Goal: Transaction & Acquisition: Purchase product/service

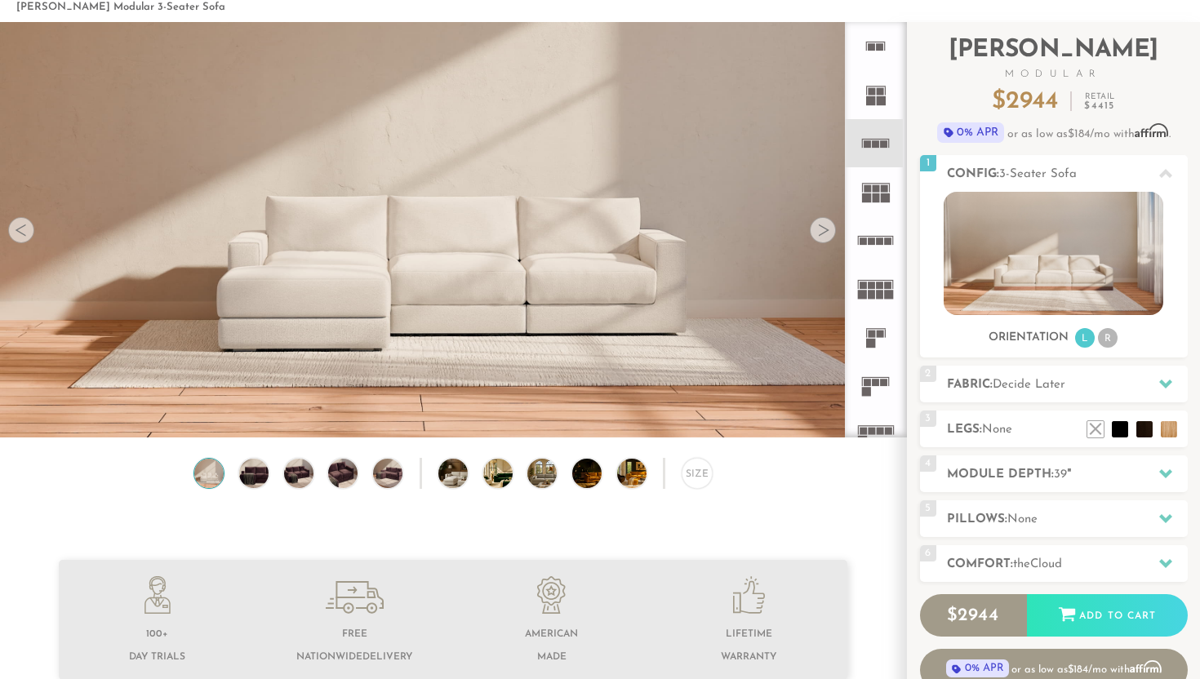
scroll to position [11, 0]
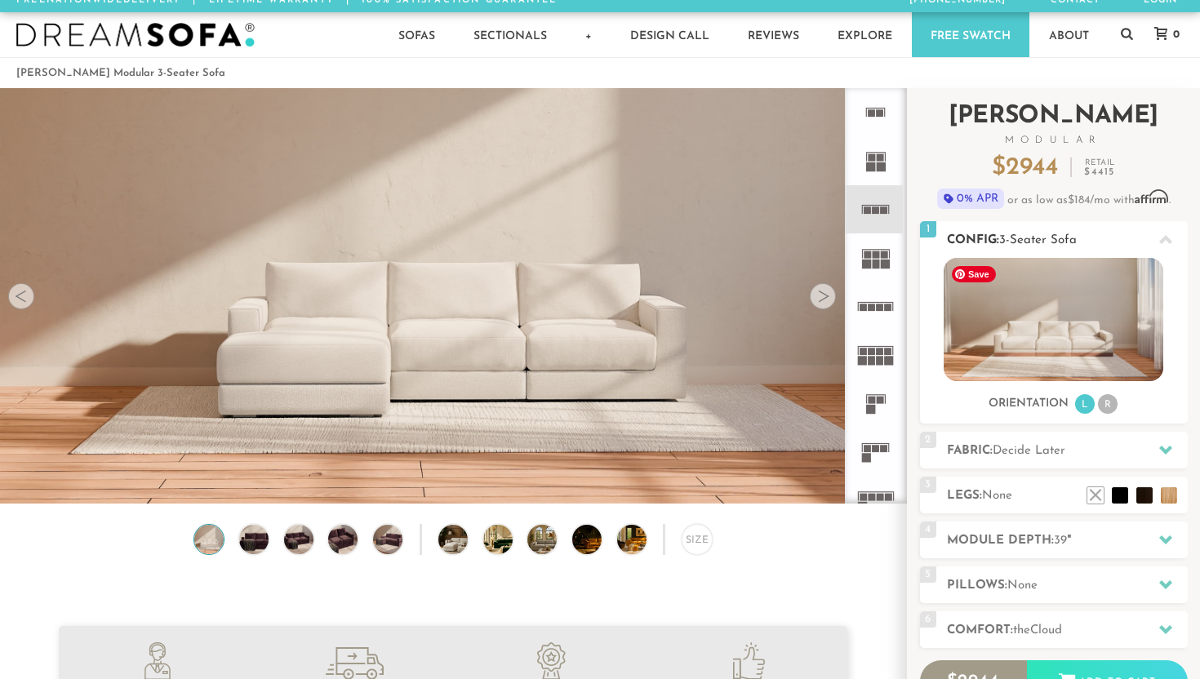
click at [931, 238] on div at bounding box center [1165, 239] width 34 height 33
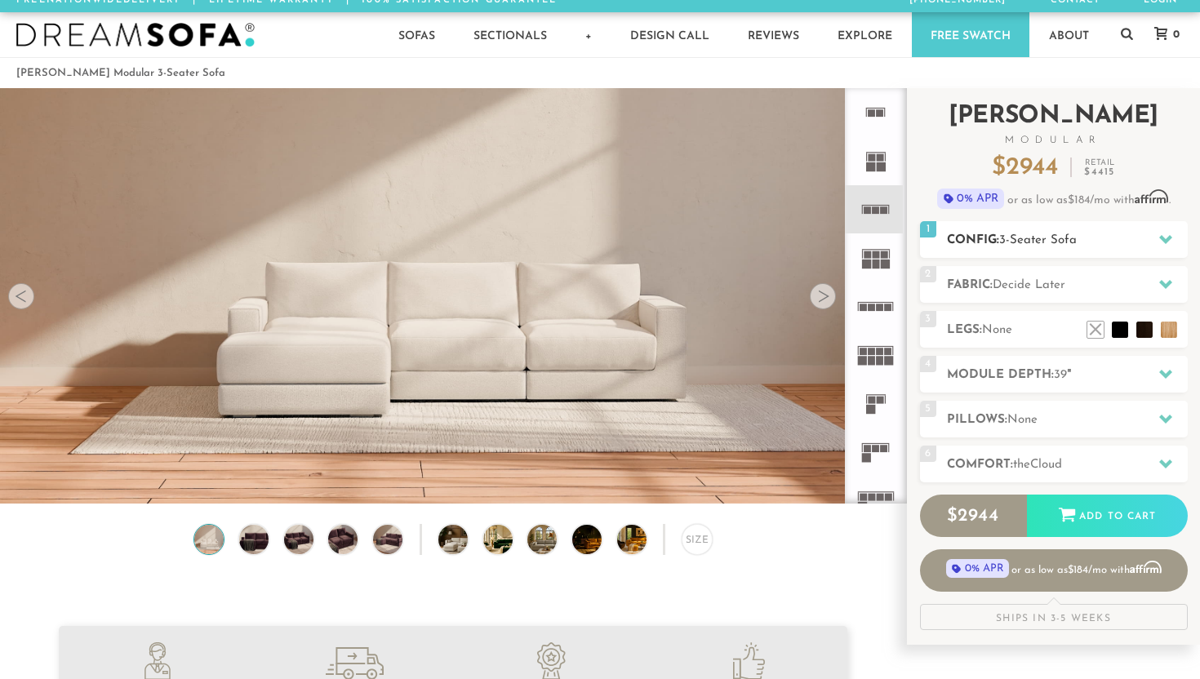
click at [931, 228] on div "1 Config: 3-Seater Sofa R" at bounding box center [1054, 239] width 268 height 37
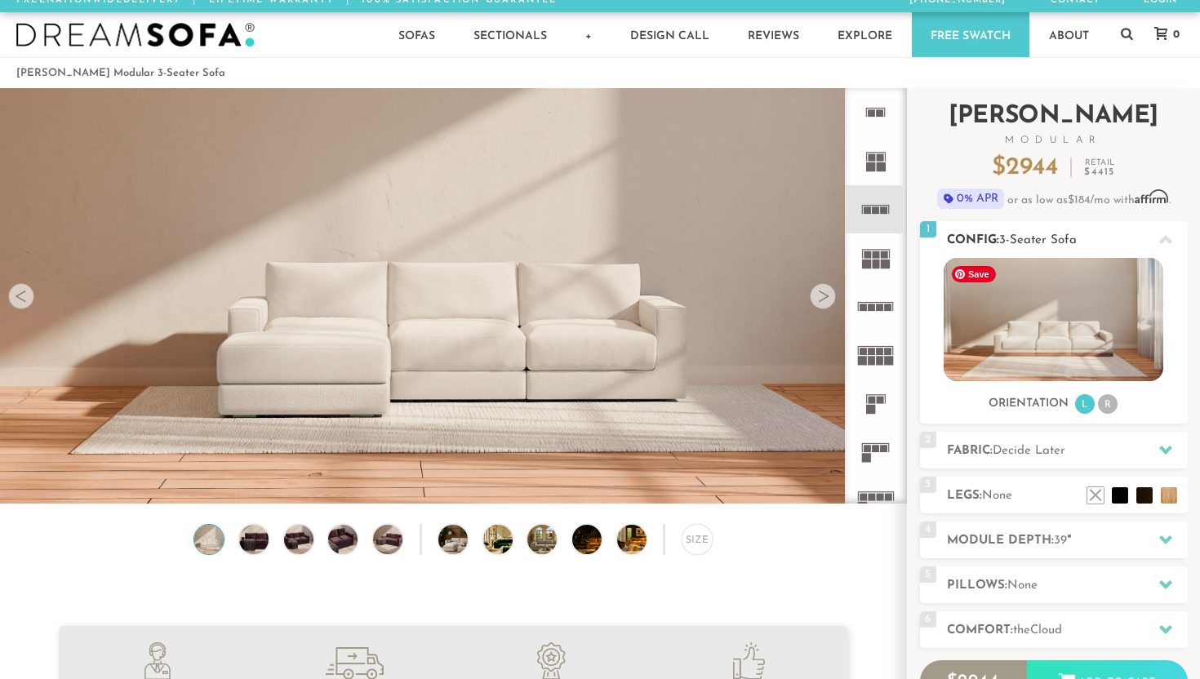
click at [931, 288] on img at bounding box center [1054, 319] width 220 height 123
click at [931, 318] on img at bounding box center [1054, 319] width 220 height 123
click at [931, 415] on div "1 Config: 3-Seater Sofa R Sofas L Sectionals U Sectionals" at bounding box center [1054, 322] width 268 height 202
click at [877, 114] on rect at bounding box center [880, 112] width 7 height 7
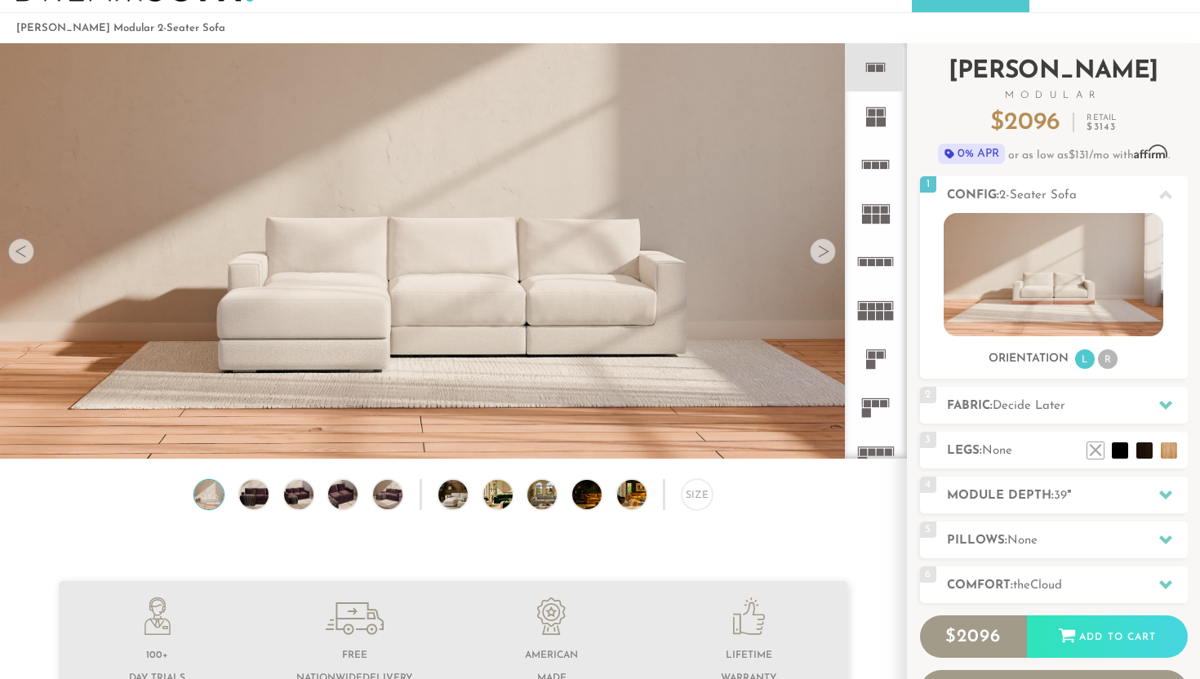
scroll to position [58, 0]
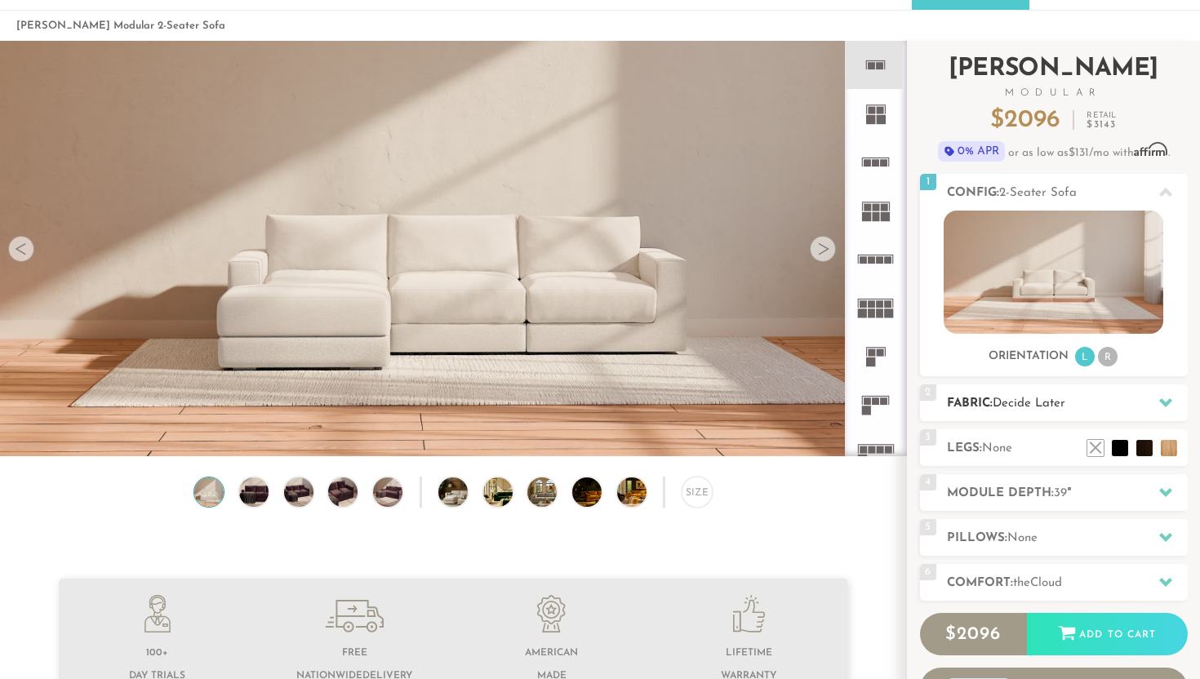
click at [931, 405] on h2 "Fabric: Decide Later" at bounding box center [1067, 403] width 241 height 19
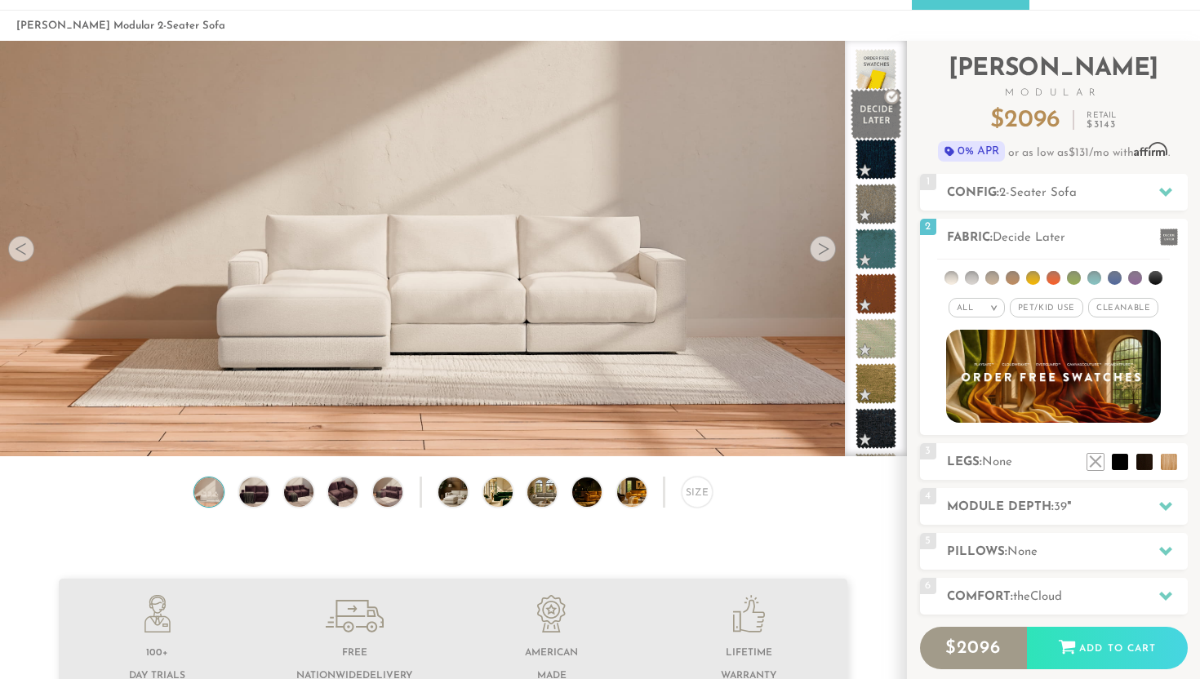
click at [882, 123] on span at bounding box center [876, 114] width 51 height 51
click at [875, 82] on span at bounding box center [876, 69] width 51 height 51
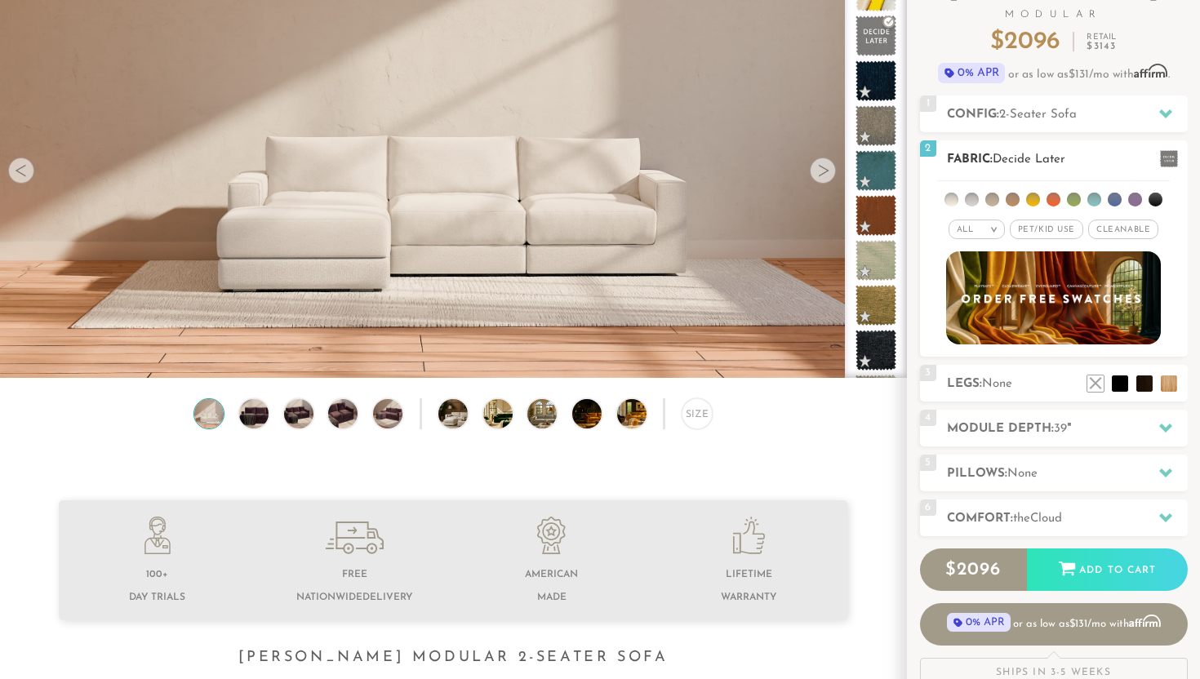
scroll to position [138, 0]
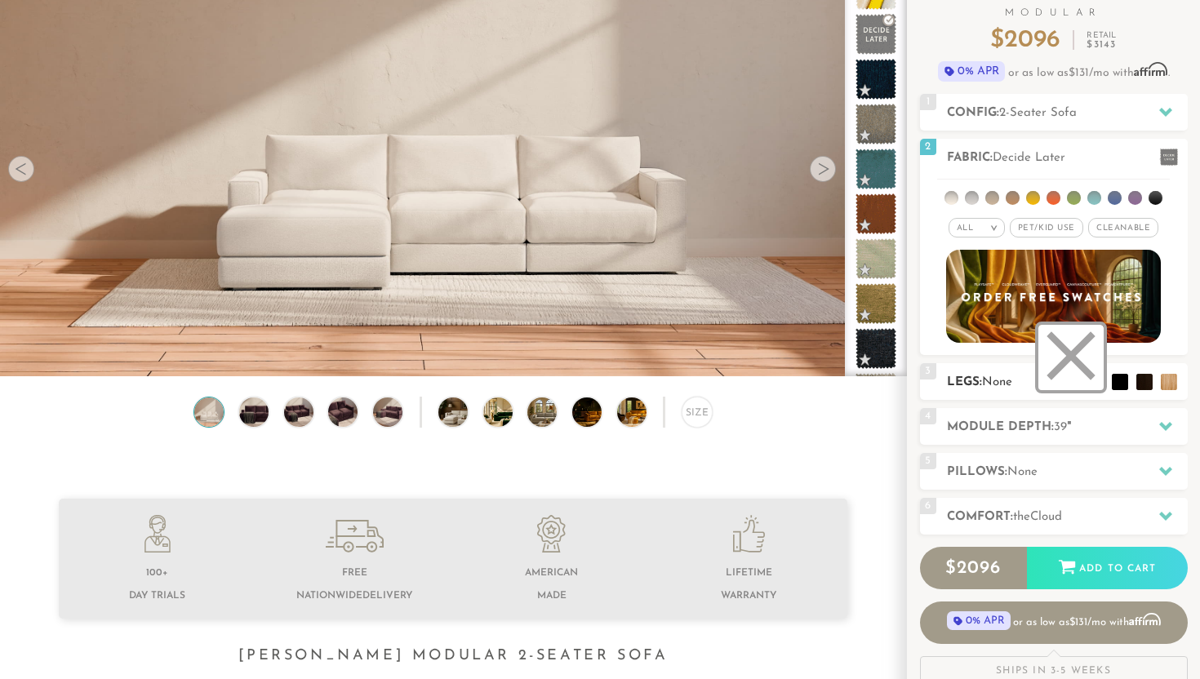
click at [931, 380] on li at bounding box center [1070, 357] width 65 height 65
click at [931, 427] on h2 "Module Depth: 39 "" at bounding box center [1067, 427] width 241 height 19
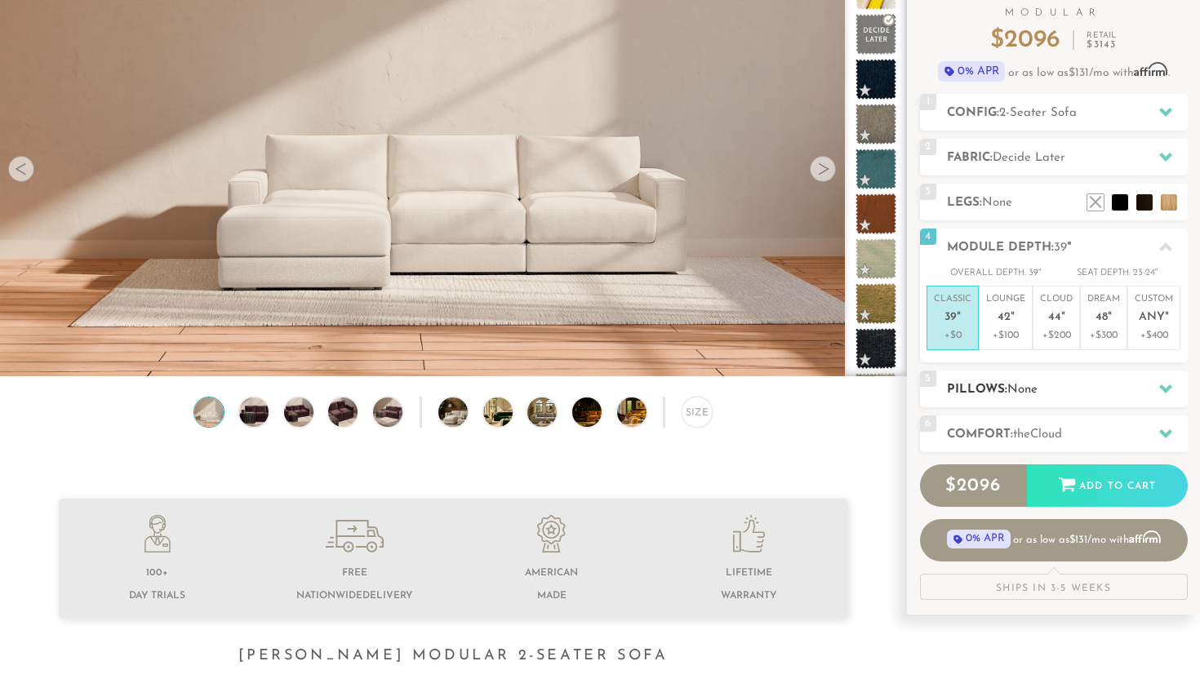
click at [931, 389] on h2 "Pillows: None" at bounding box center [1067, 389] width 241 height 19
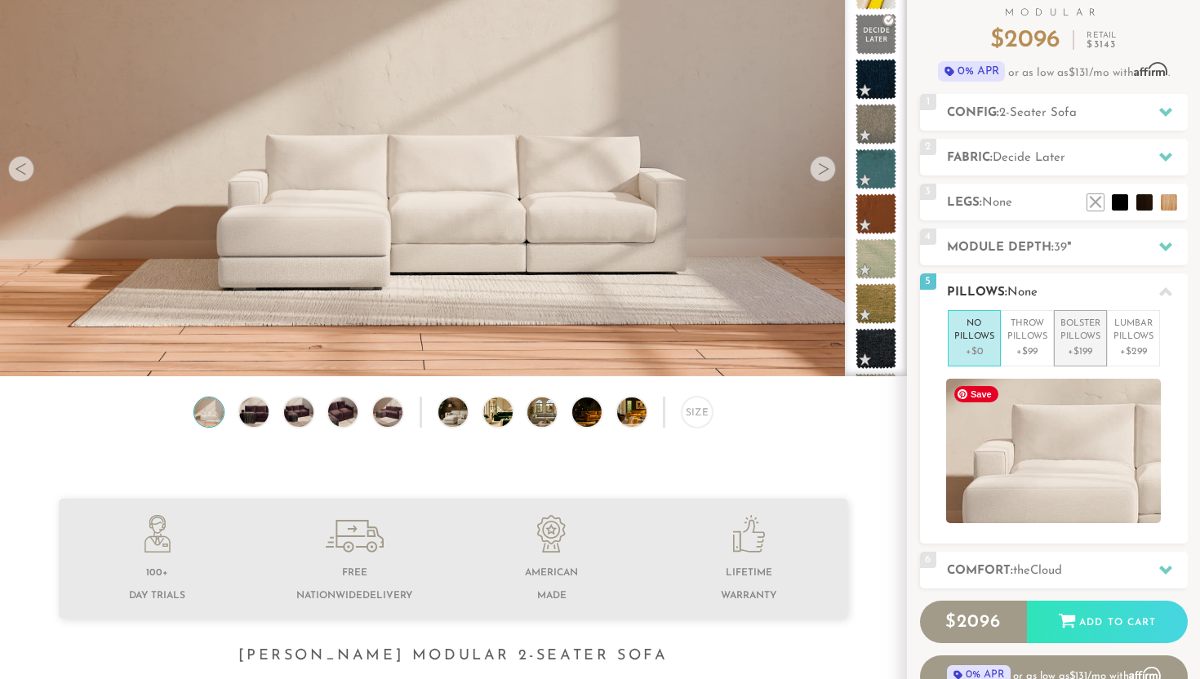
click at [931, 337] on p "Bolster Pillows" at bounding box center [1080, 331] width 40 height 27
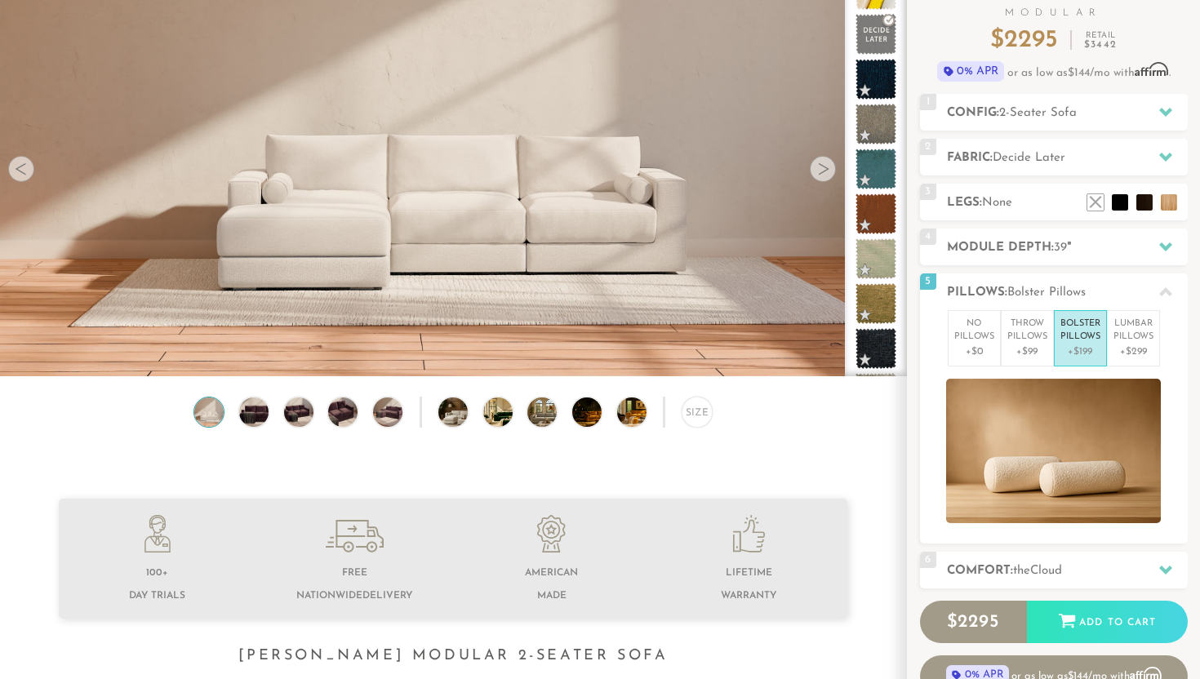
scroll to position [0, 0]
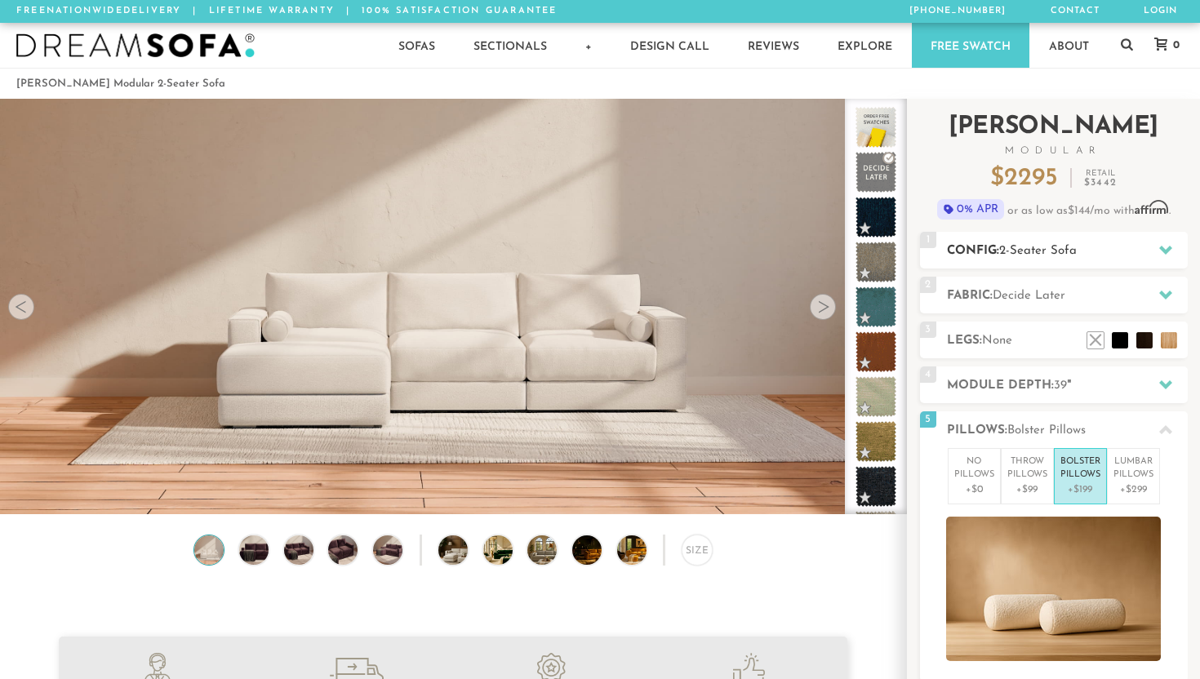
click at [931, 244] on h2 "Config: 2-Seater Sofa" at bounding box center [1067, 251] width 241 height 19
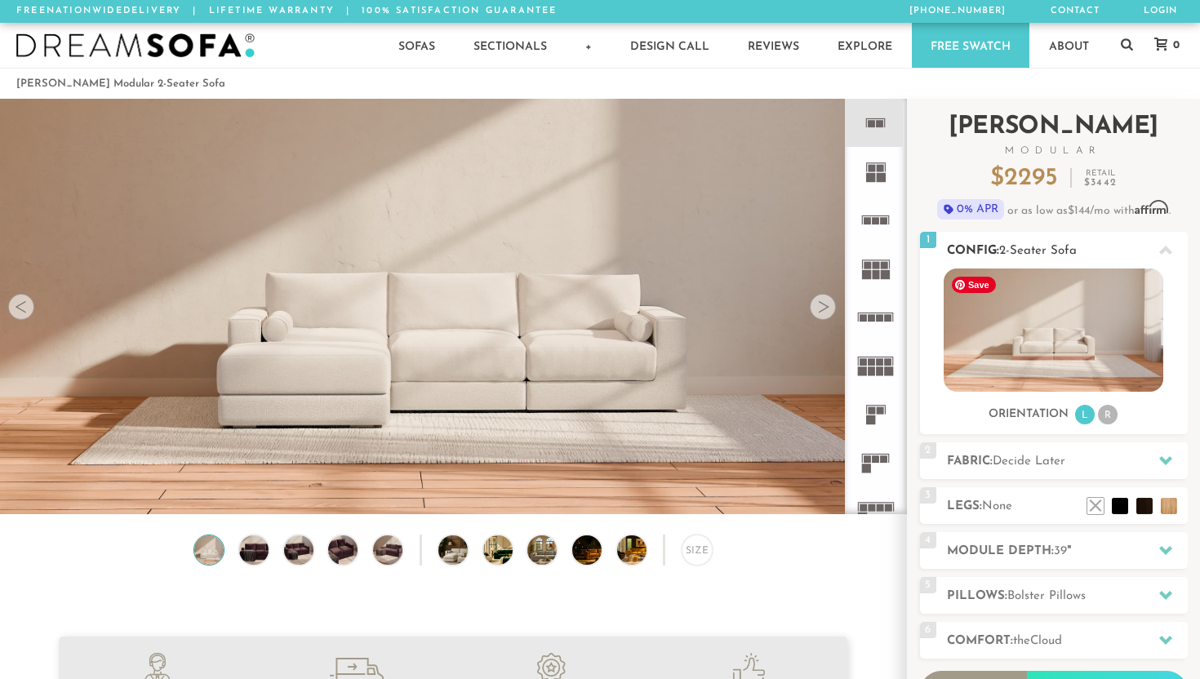
click at [931, 380] on img at bounding box center [1054, 330] width 220 height 123
click at [931, 406] on li "R" at bounding box center [1108, 415] width 20 height 20
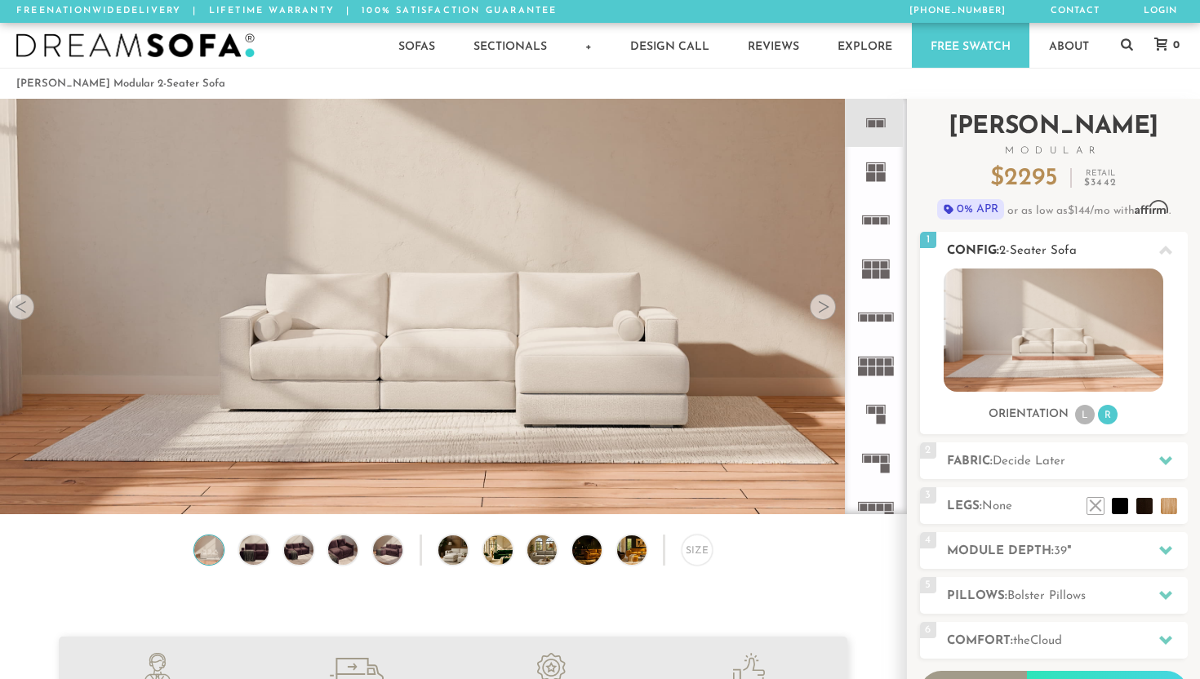
click at [931, 415] on li "L" at bounding box center [1085, 415] width 20 height 20
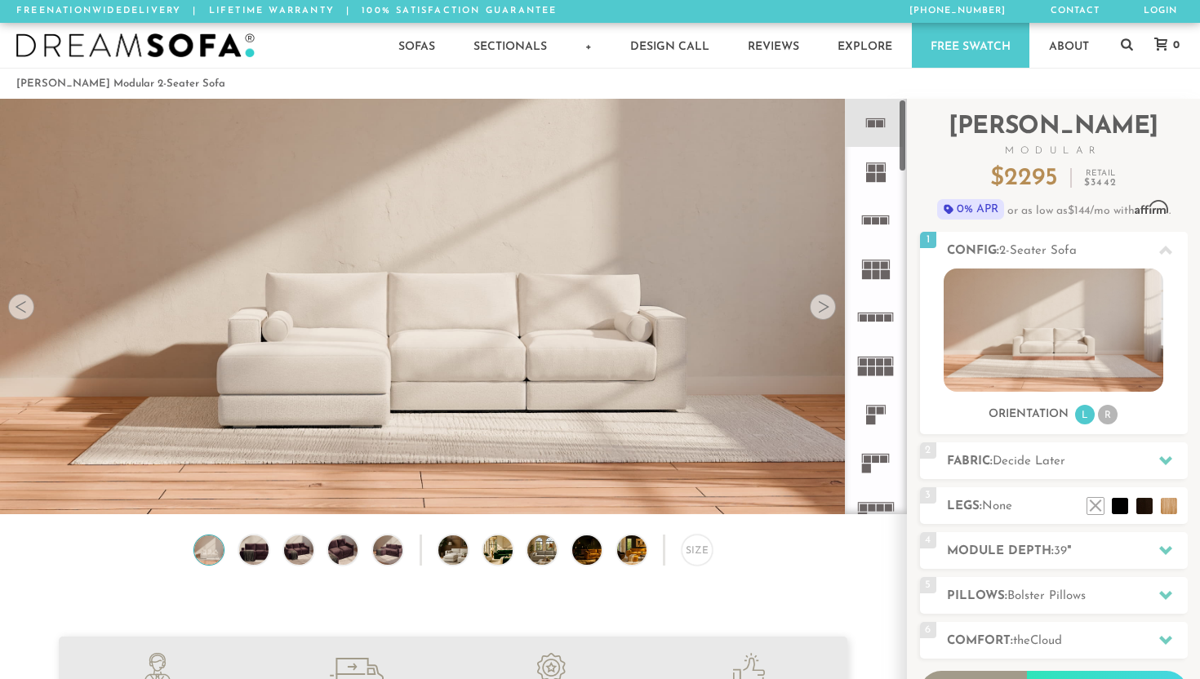
click at [865, 133] on icon at bounding box center [875, 123] width 48 height 48
click at [213, 559] on img at bounding box center [209, 549] width 35 height 29
click at [244, 549] on img at bounding box center [253, 549] width 35 height 29
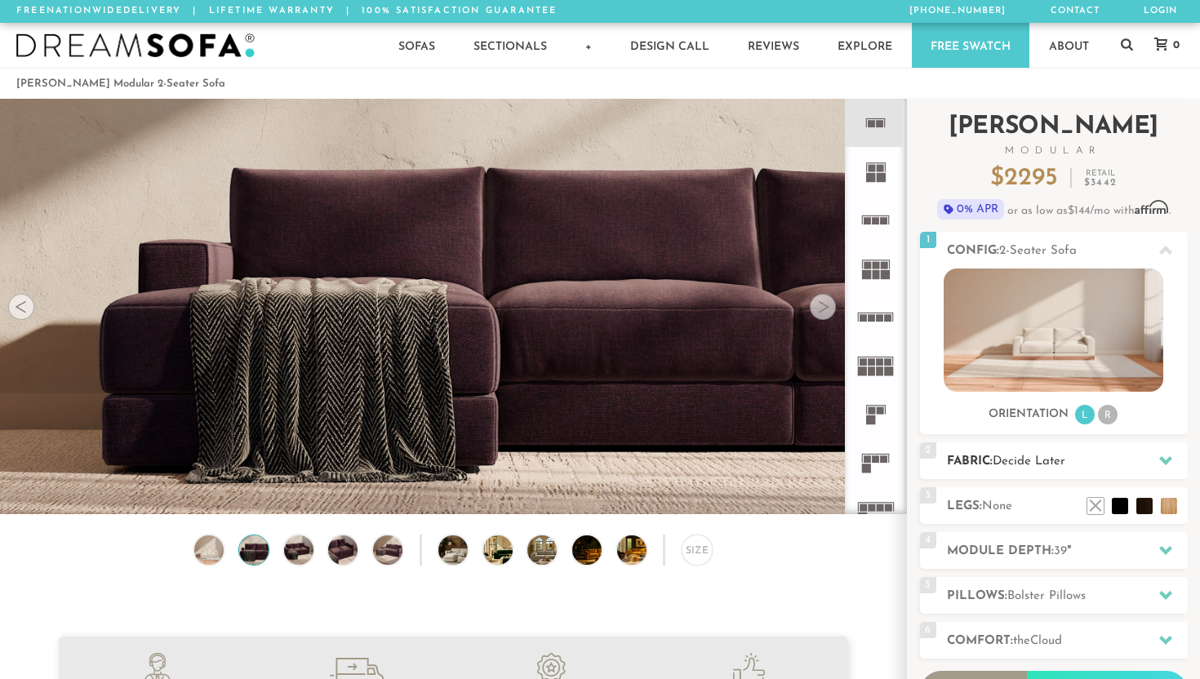
click at [931, 458] on h2 "Fabric: Decide Later" at bounding box center [1067, 461] width 241 height 19
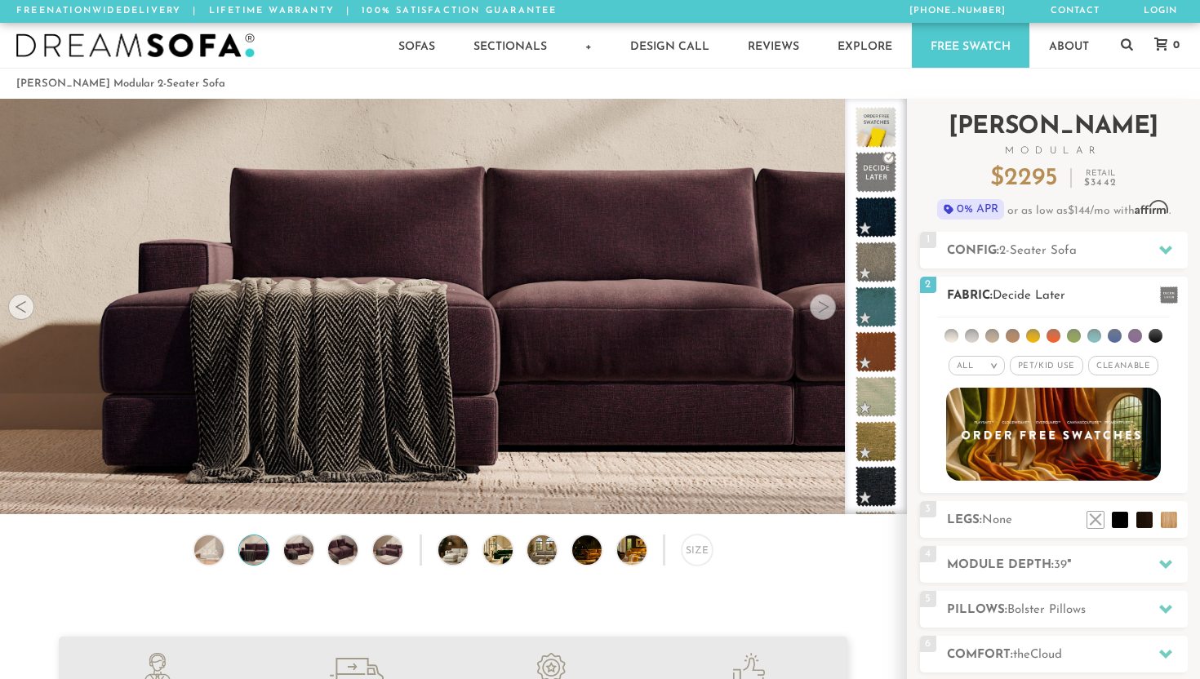
click at [931, 339] on li at bounding box center [951, 336] width 14 height 14
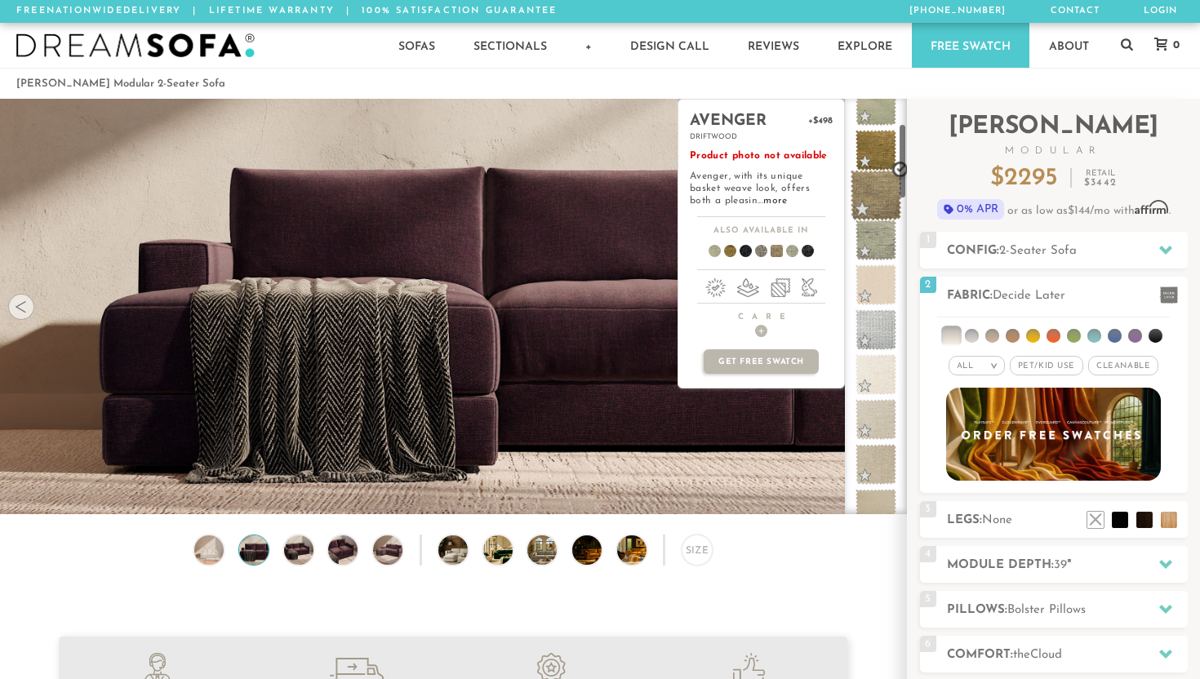
scroll to position [137, 0]
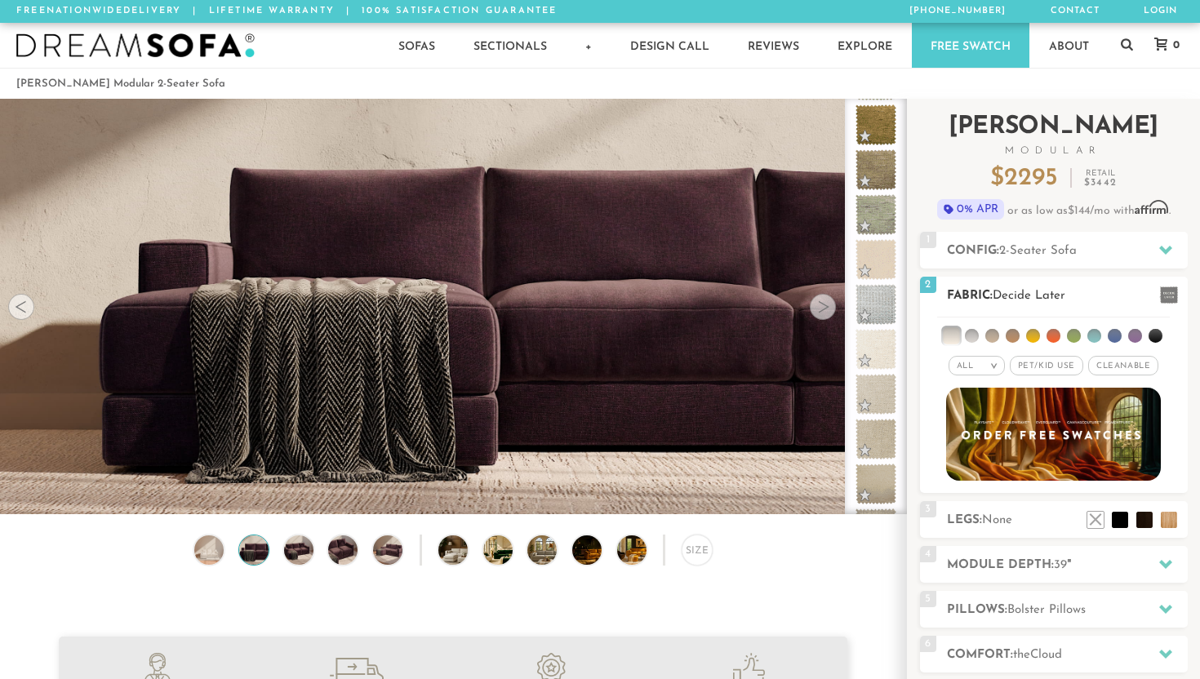
click at [931, 366] on div "All >" at bounding box center [976, 366] width 56 height 20
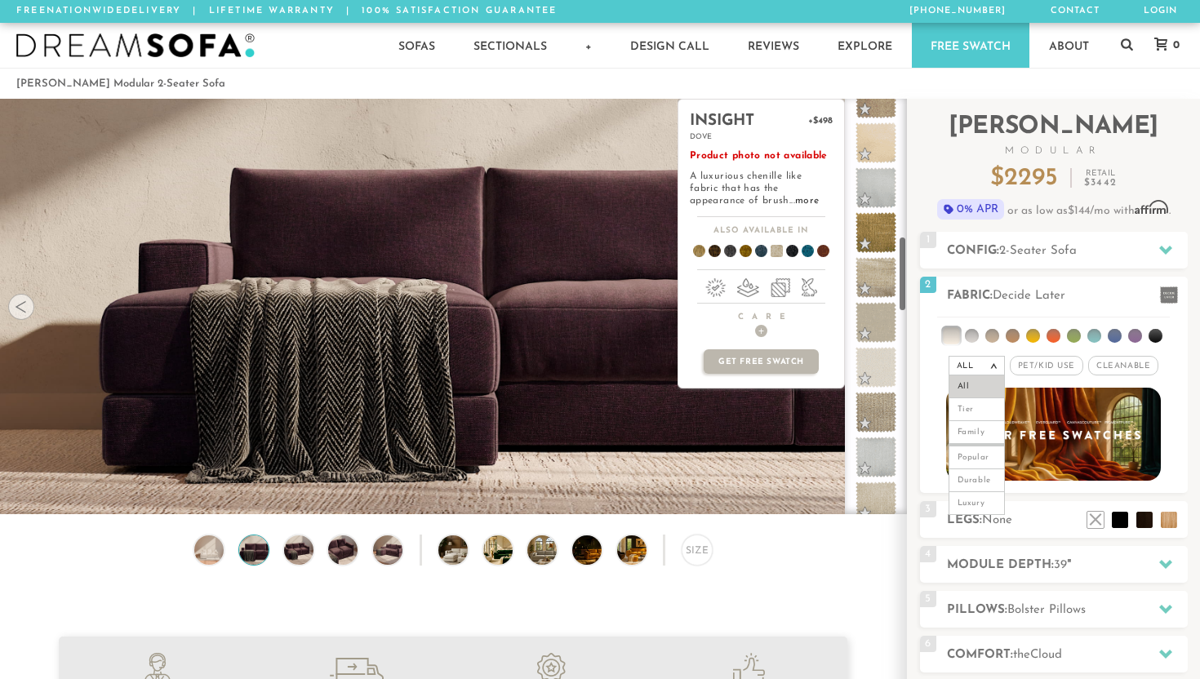
scroll to position [748, 0]
click at [879, 362] on span at bounding box center [876, 366] width 51 height 51
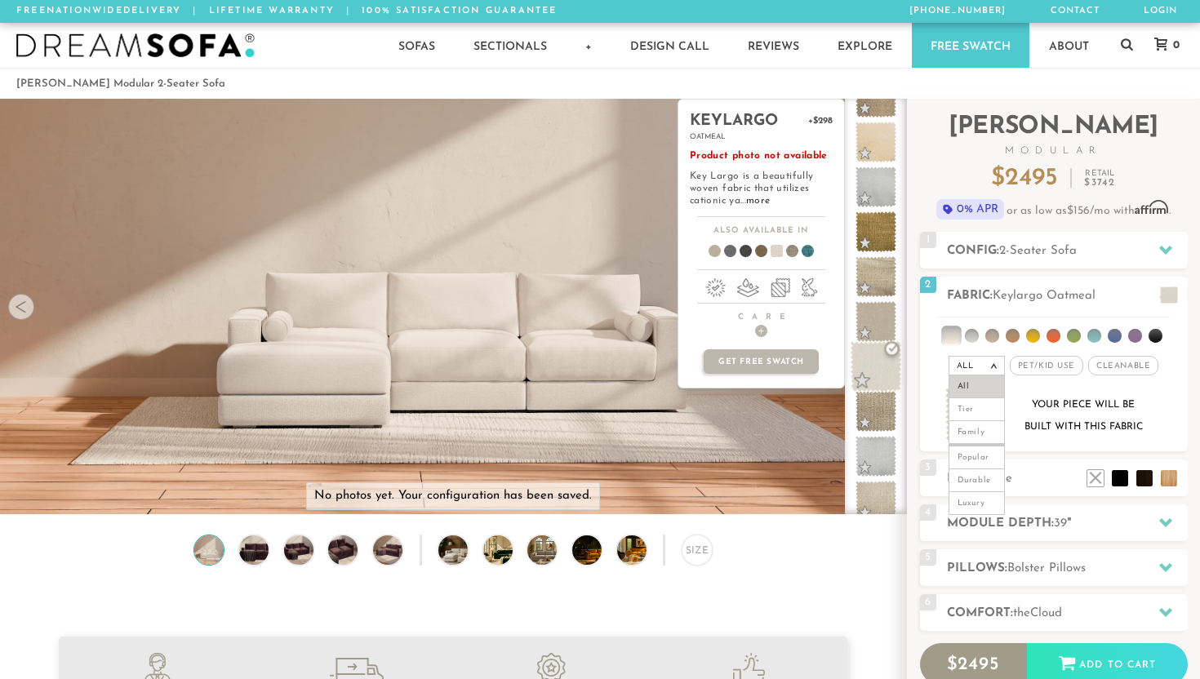
click at [879, 362] on span at bounding box center [876, 366] width 51 height 51
click at [748, 201] on link "more" at bounding box center [758, 201] width 24 height 10
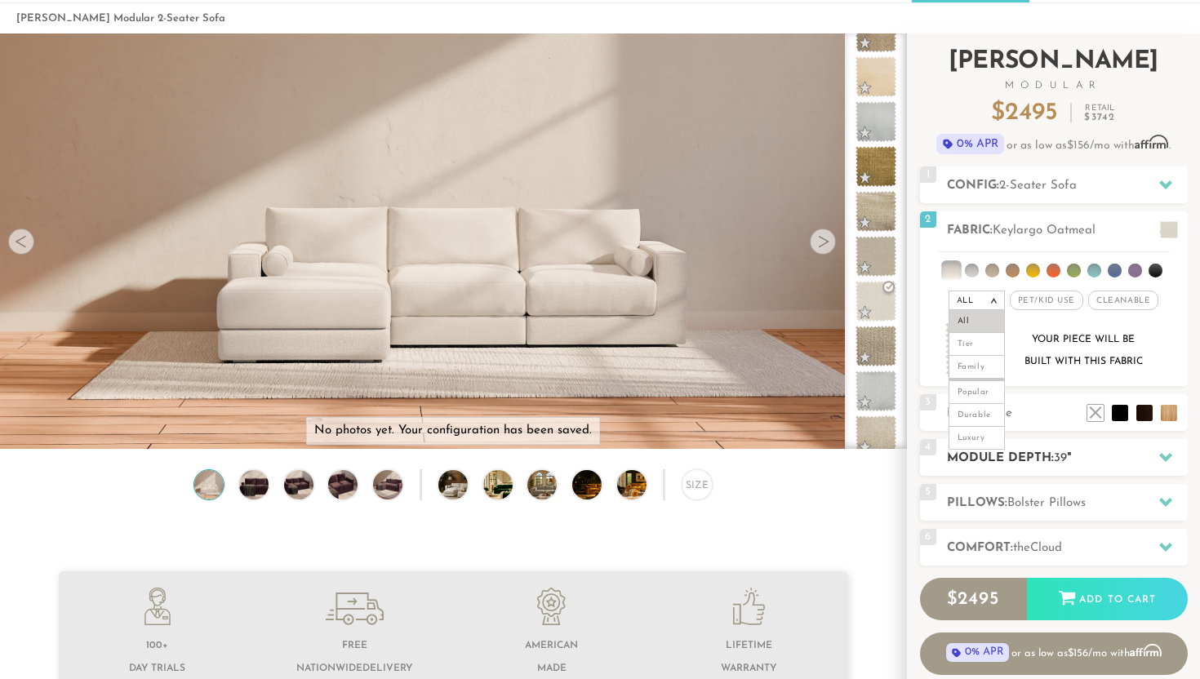
scroll to position [63, 0]
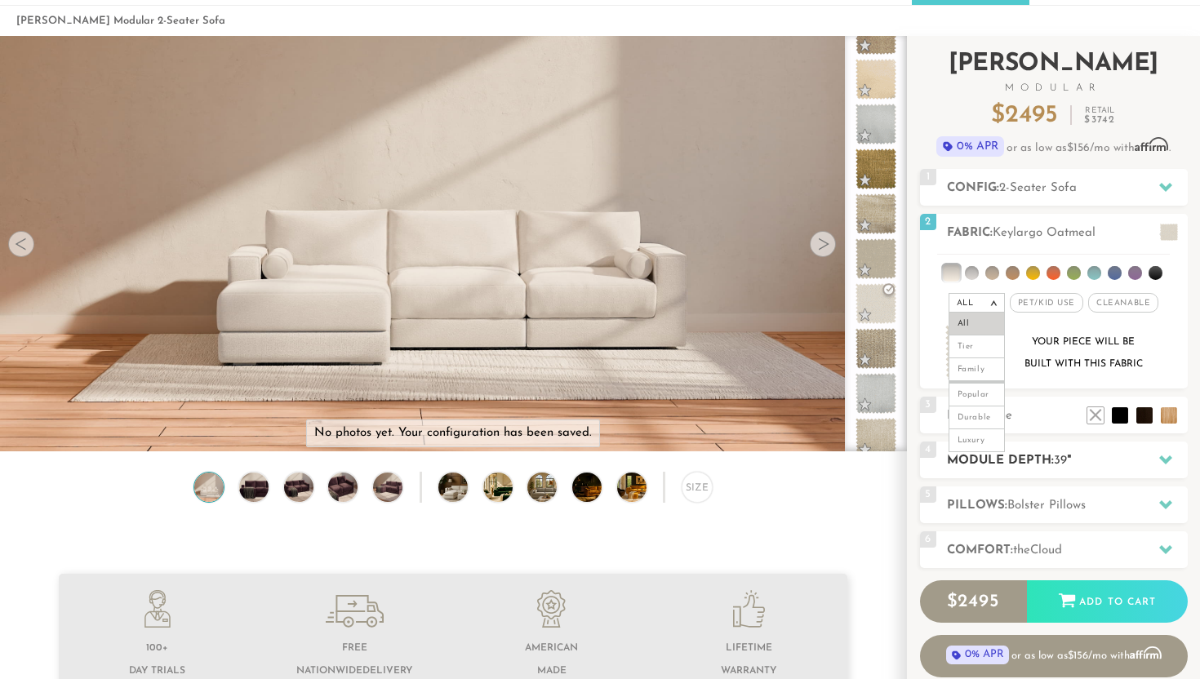
click at [931, 469] on h2 "Module Depth: 39 "" at bounding box center [1067, 460] width 241 height 19
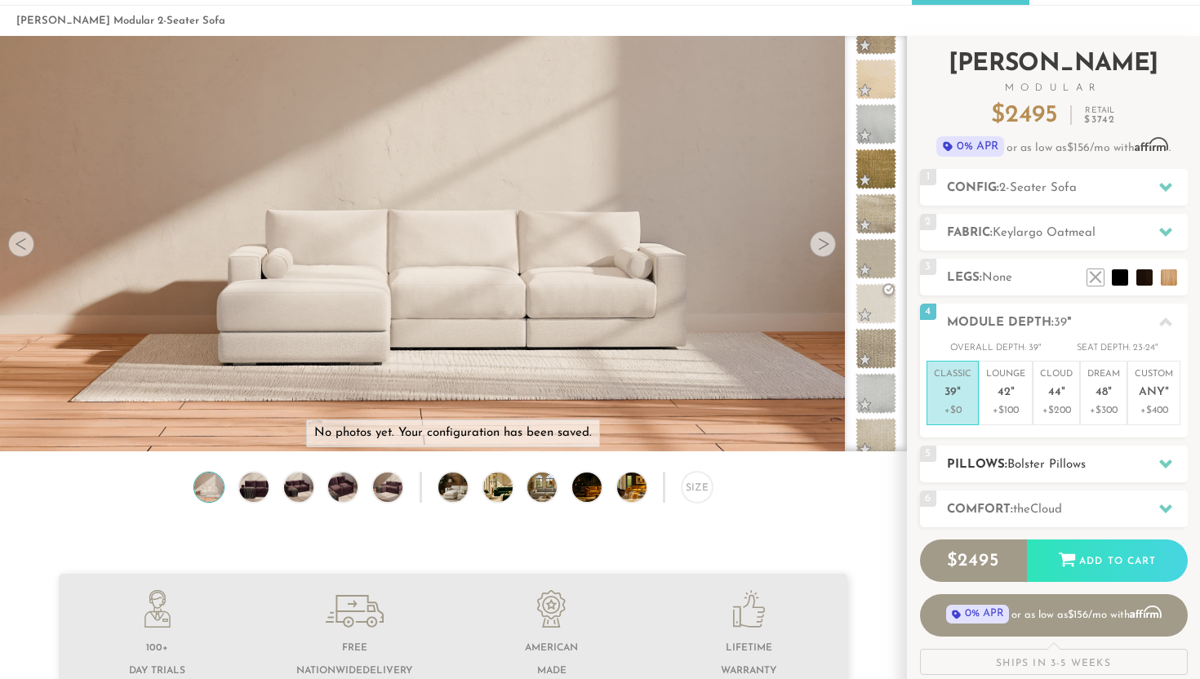
click at [931, 469] on h2 "Pillows: Bolster Pillows" at bounding box center [1067, 464] width 241 height 19
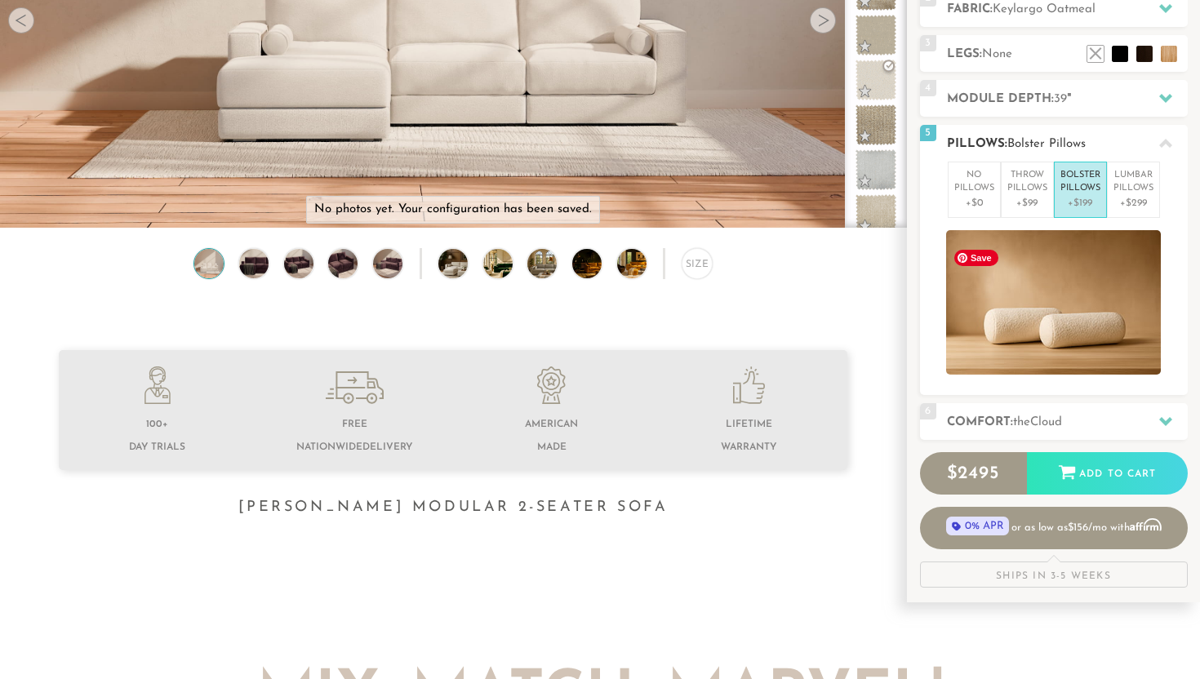
scroll to position [289, 0]
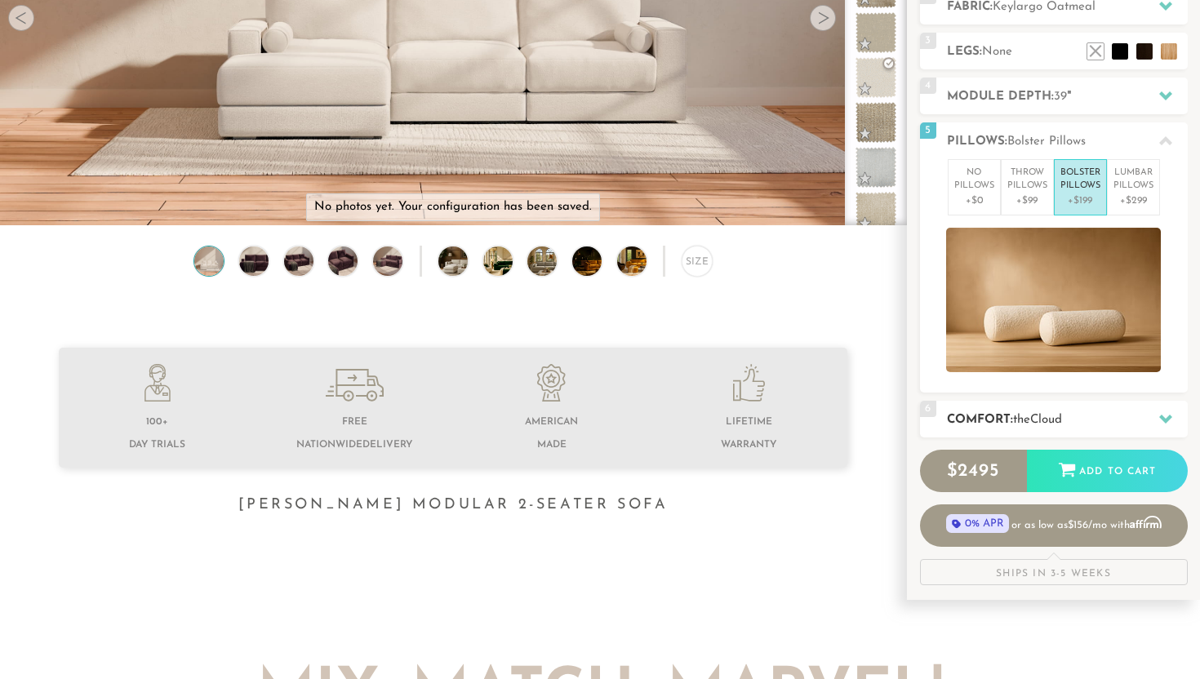
click at [931, 411] on h2 "Comfort: the Cloud" at bounding box center [1067, 420] width 241 height 19
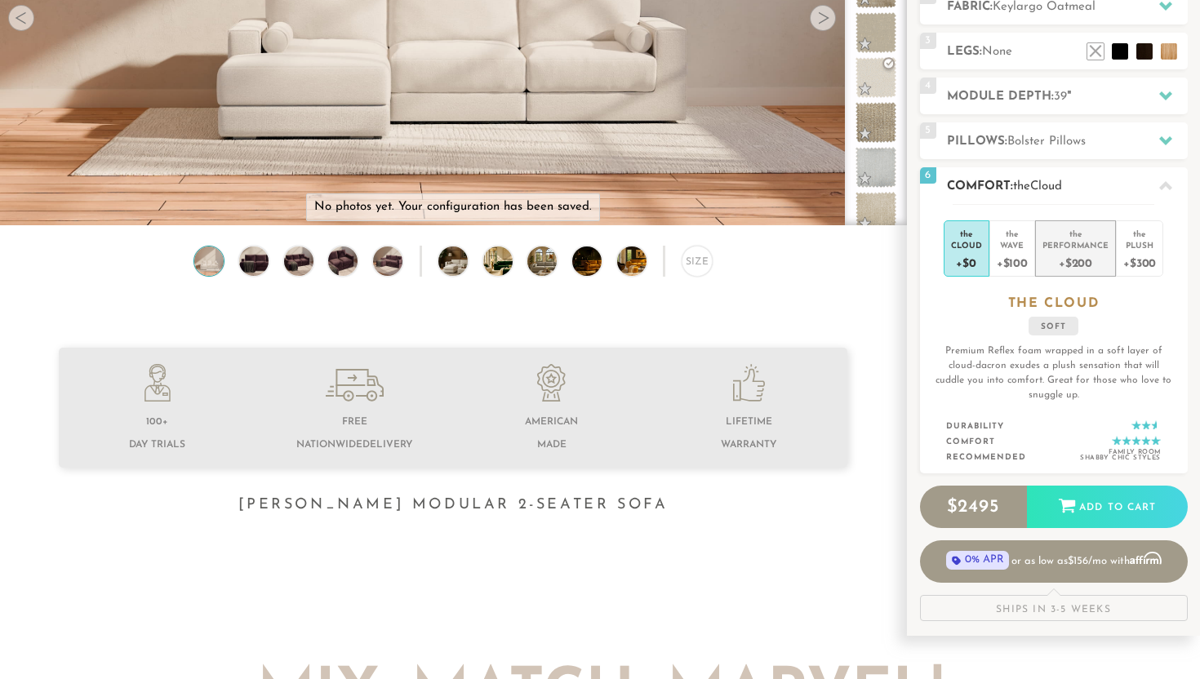
click at [931, 270] on div "+$200" at bounding box center [1075, 263] width 66 height 24
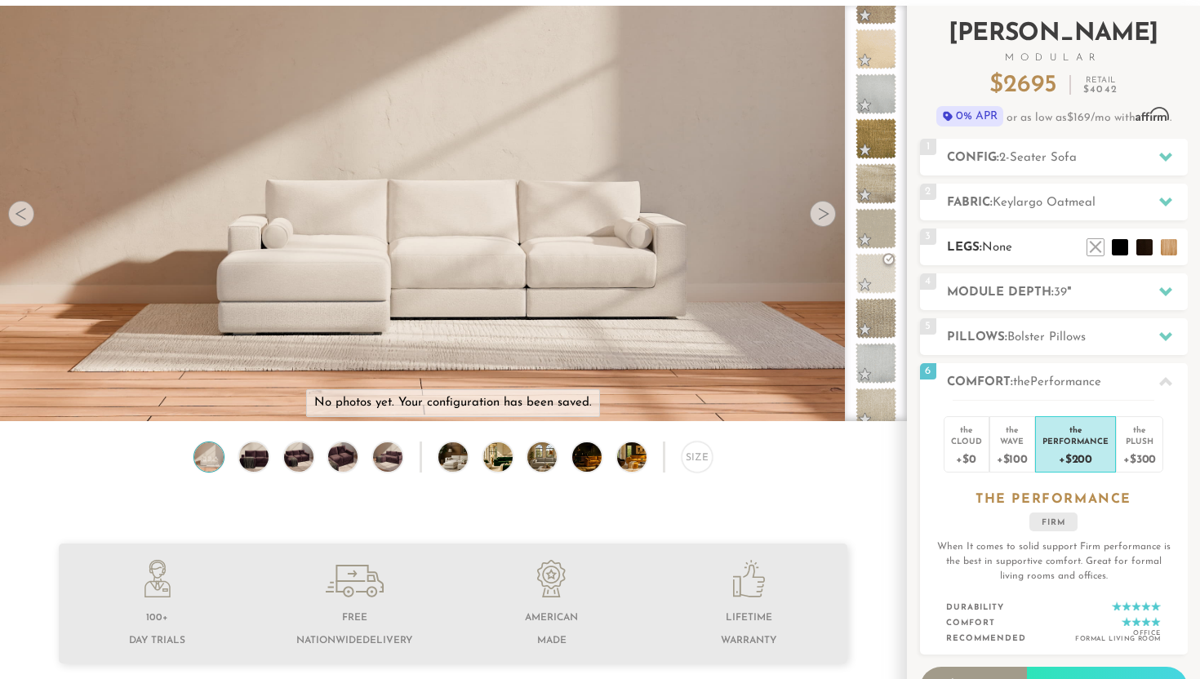
scroll to position [92, 0]
click at [931, 159] on h2 "Config: 2-Seater Sofa" at bounding box center [1067, 158] width 241 height 19
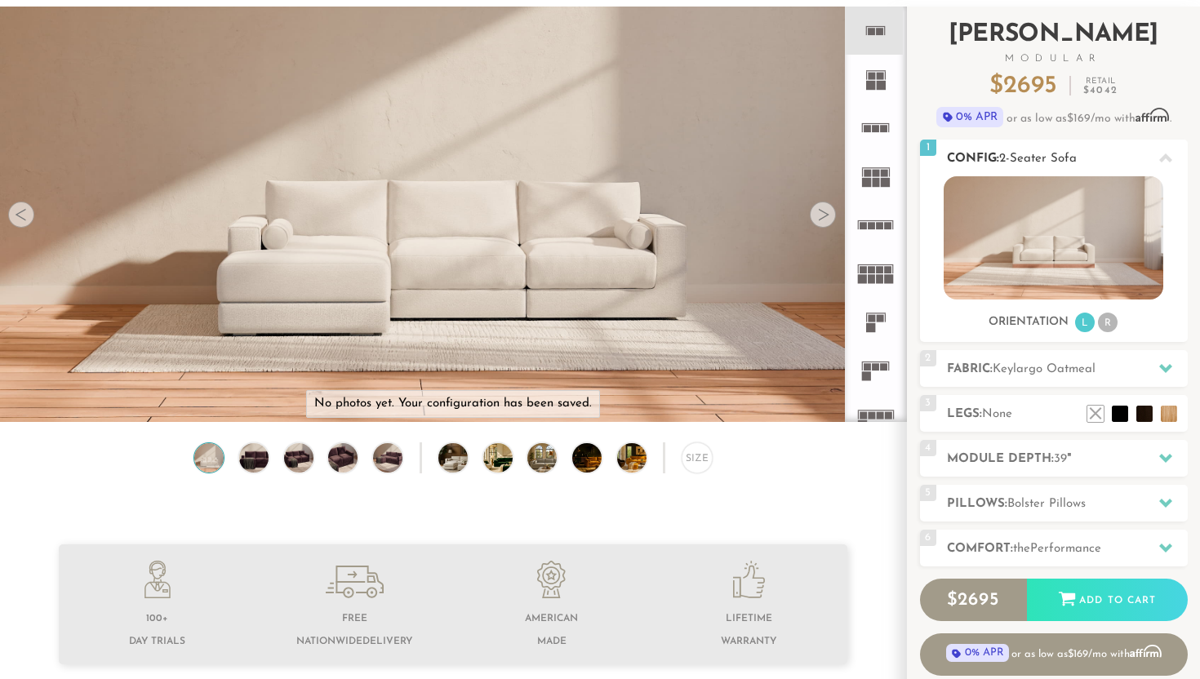
click at [931, 157] on div at bounding box center [1165, 157] width 34 height 33
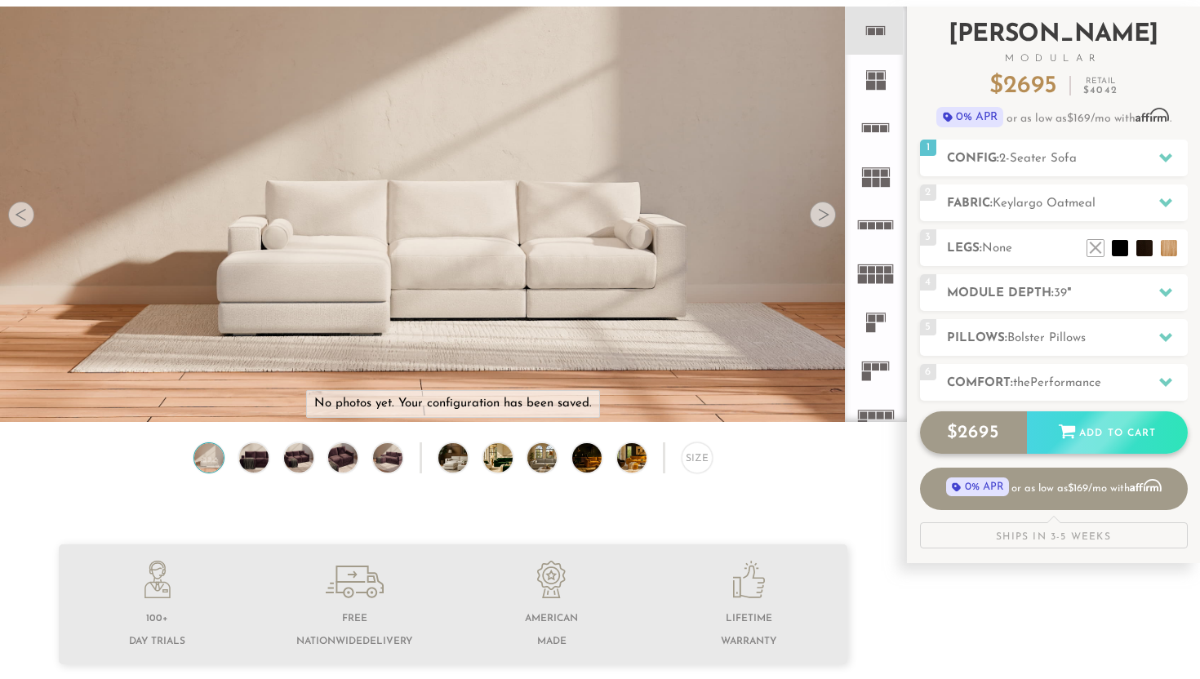
click at [931, 442] on div "Add to Cart" at bounding box center [1107, 433] width 161 height 44
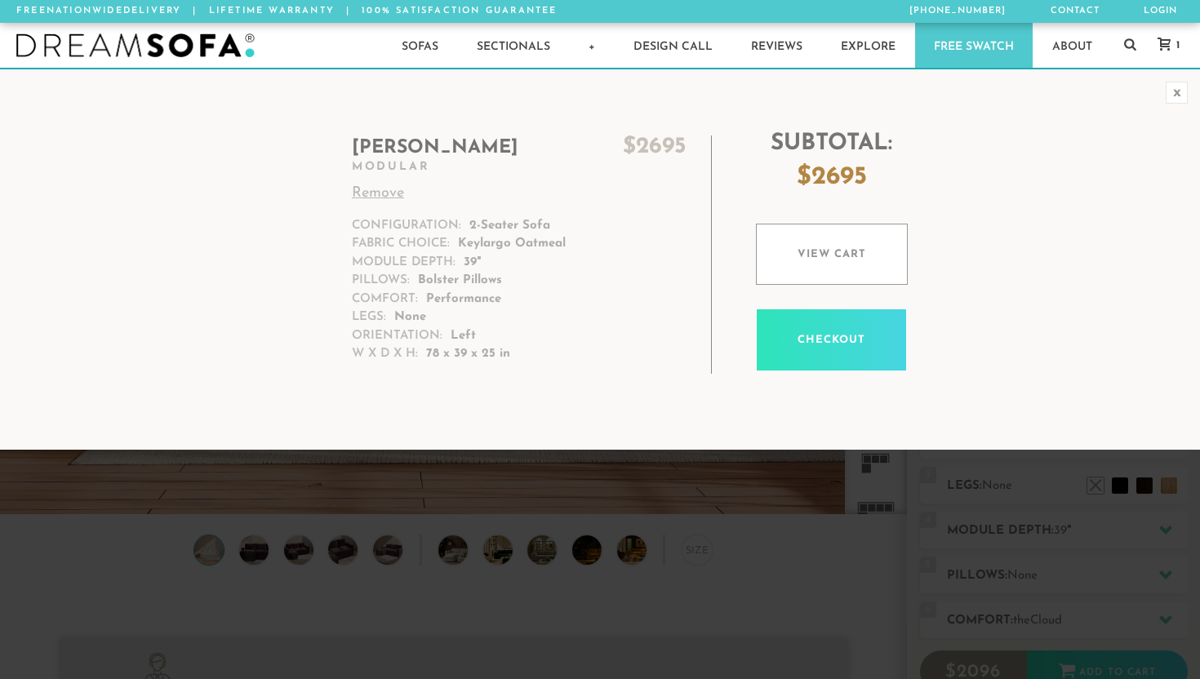
scroll to position [0, 1]
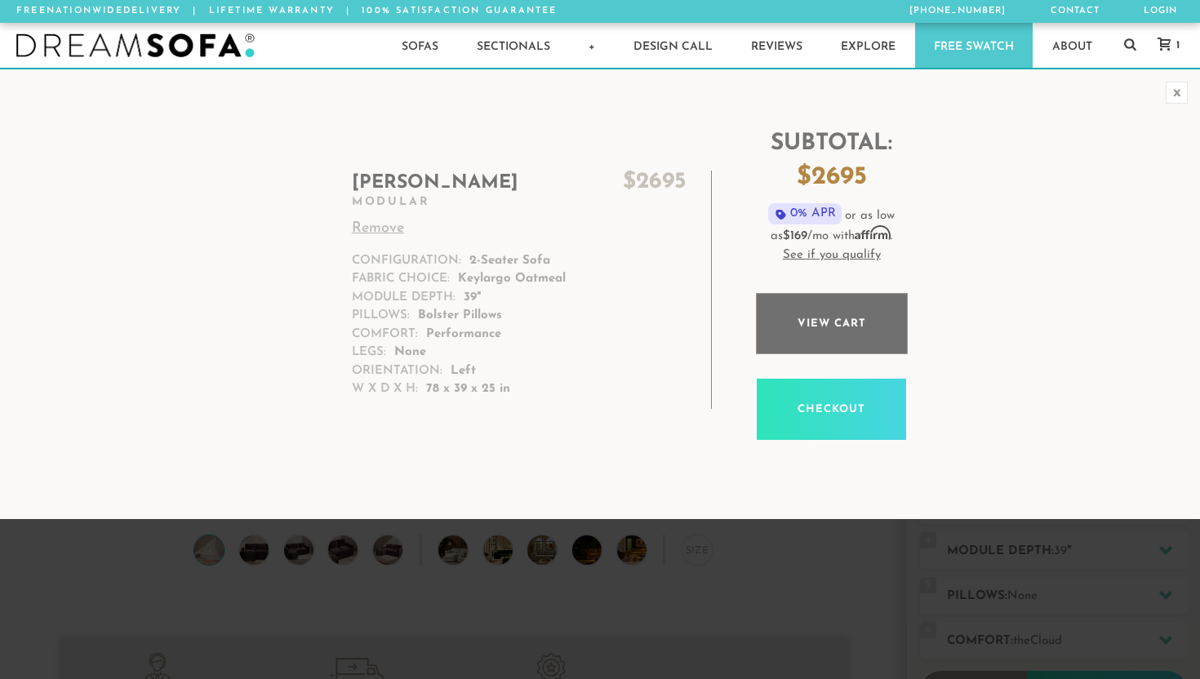
click at [794, 322] on link "View cart" at bounding box center [832, 323] width 152 height 61
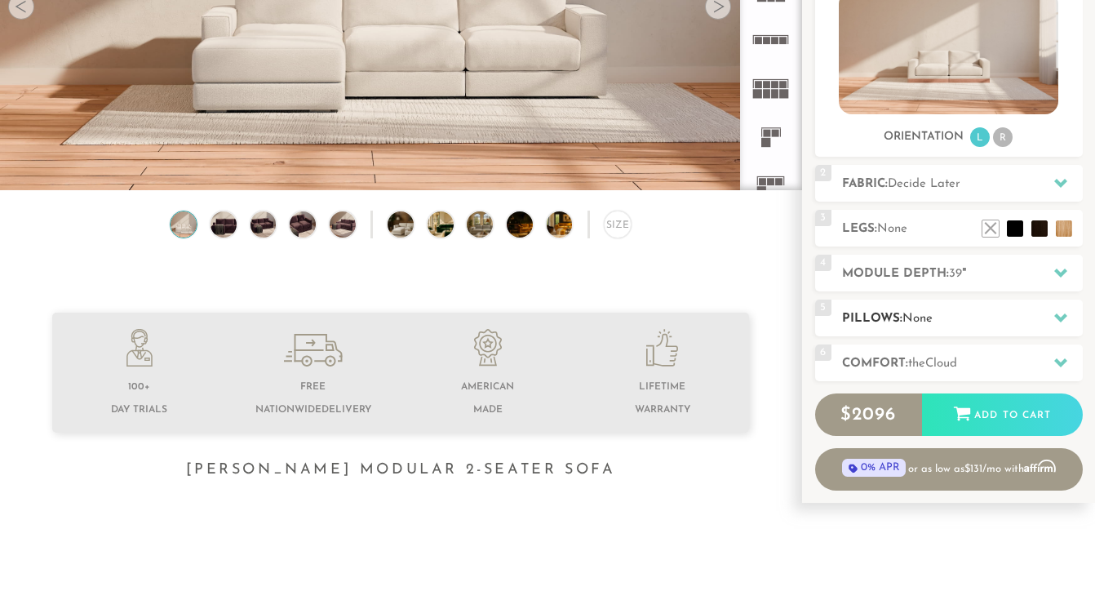
scroll to position [285, 0]
click at [1002, 362] on h2 "Comfort: the Cloud" at bounding box center [962, 362] width 241 height 19
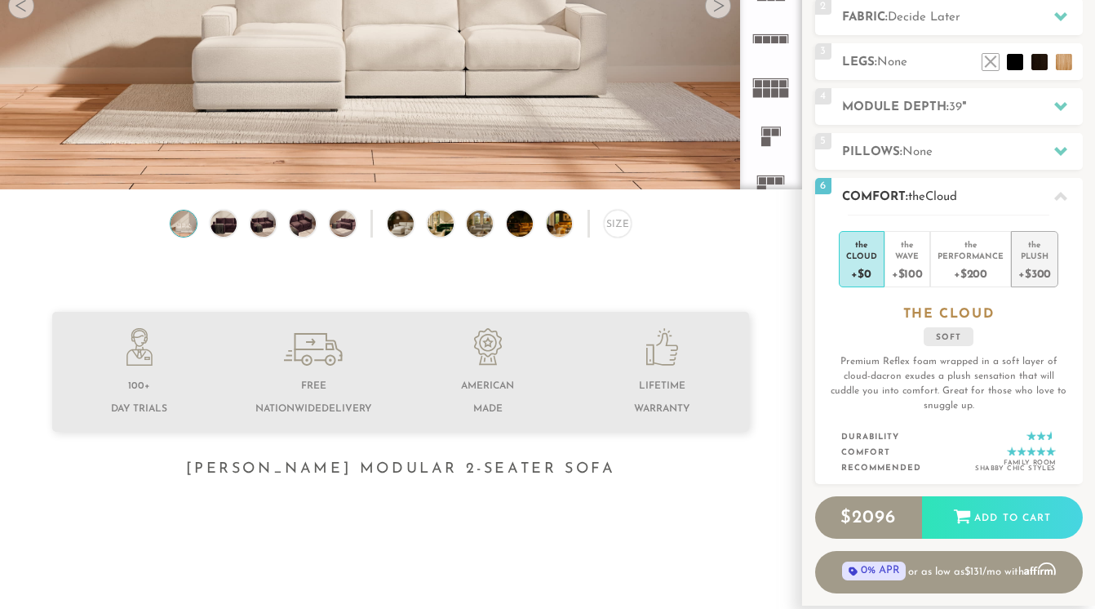
click at [1034, 263] on div "+$300" at bounding box center [1035, 273] width 33 height 24
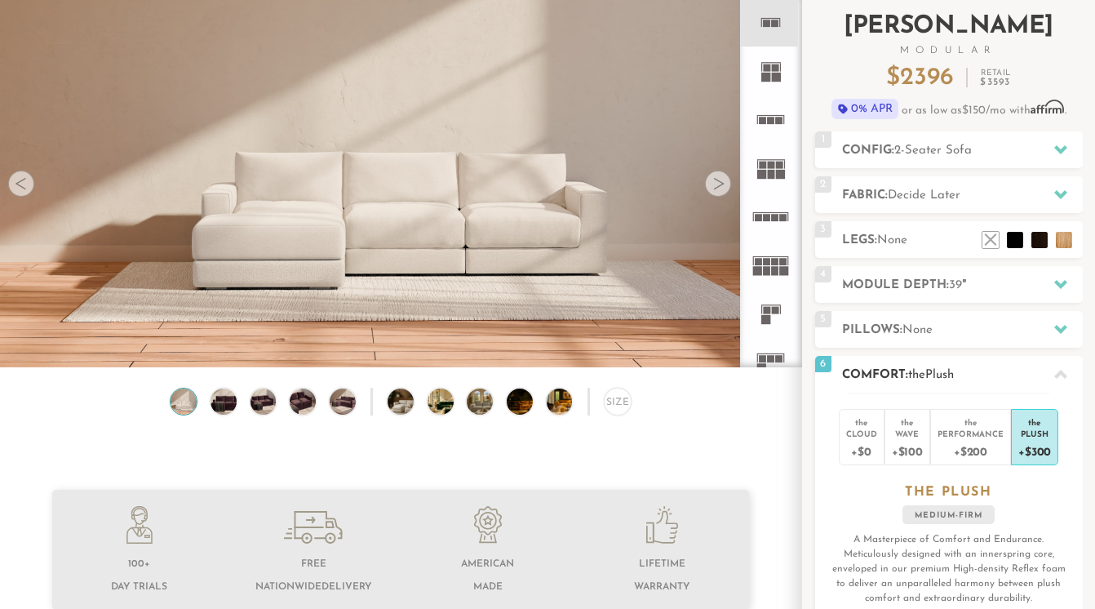
scroll to position [105, 0]
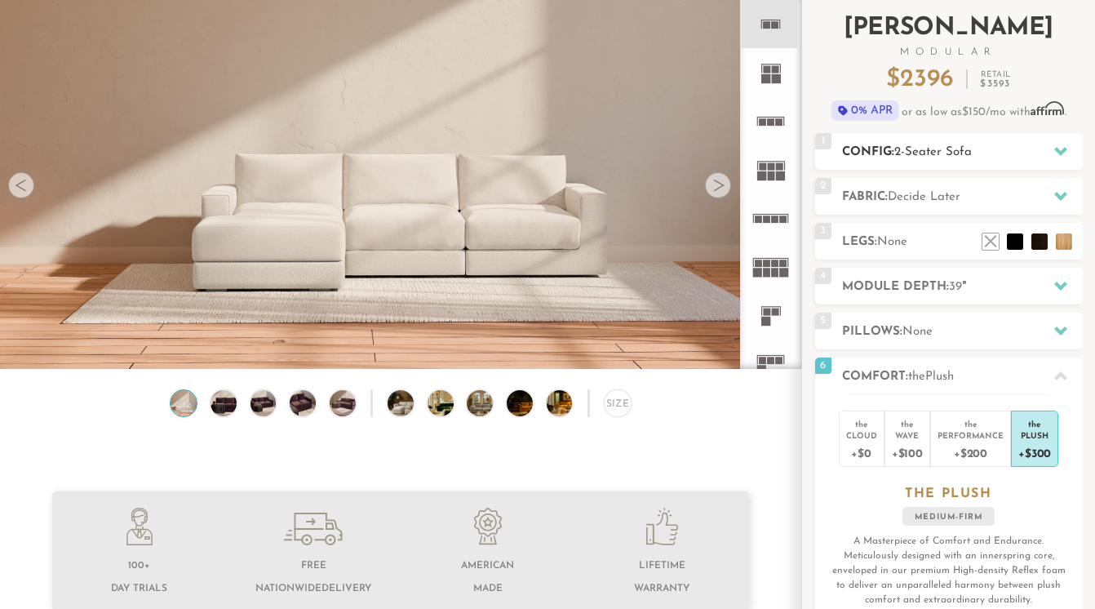
click at [954, 154] on span "2-Seater Sofa" at bounding box center [934, 152] width 78 height 12
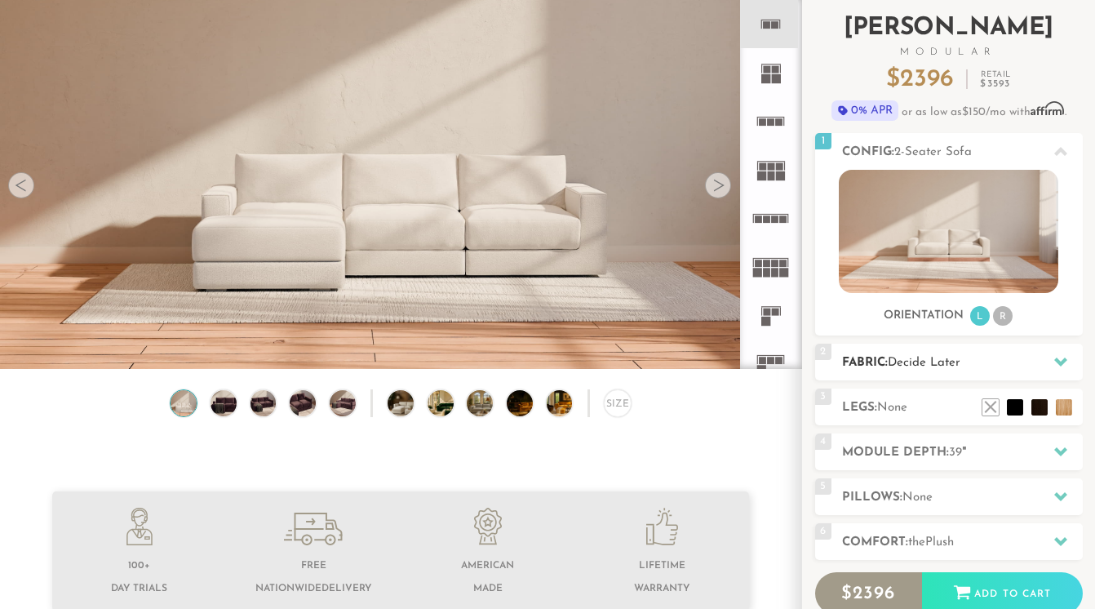
click at [937, 362] on span "Decide Later" at bounding box center [924, 363] width 73 height 12
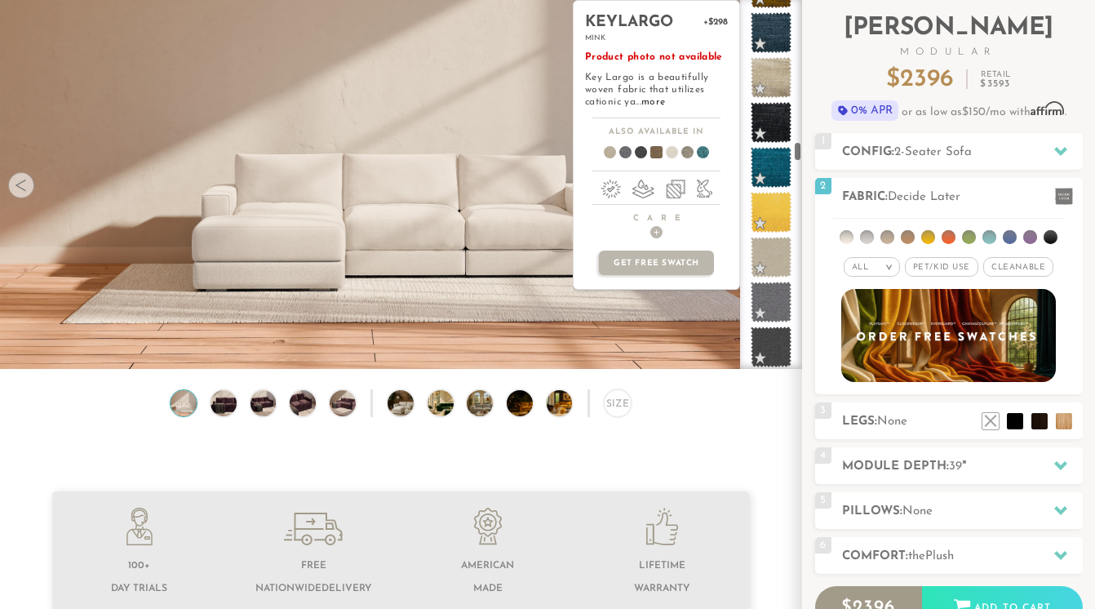
scroll to position [3848, 0]
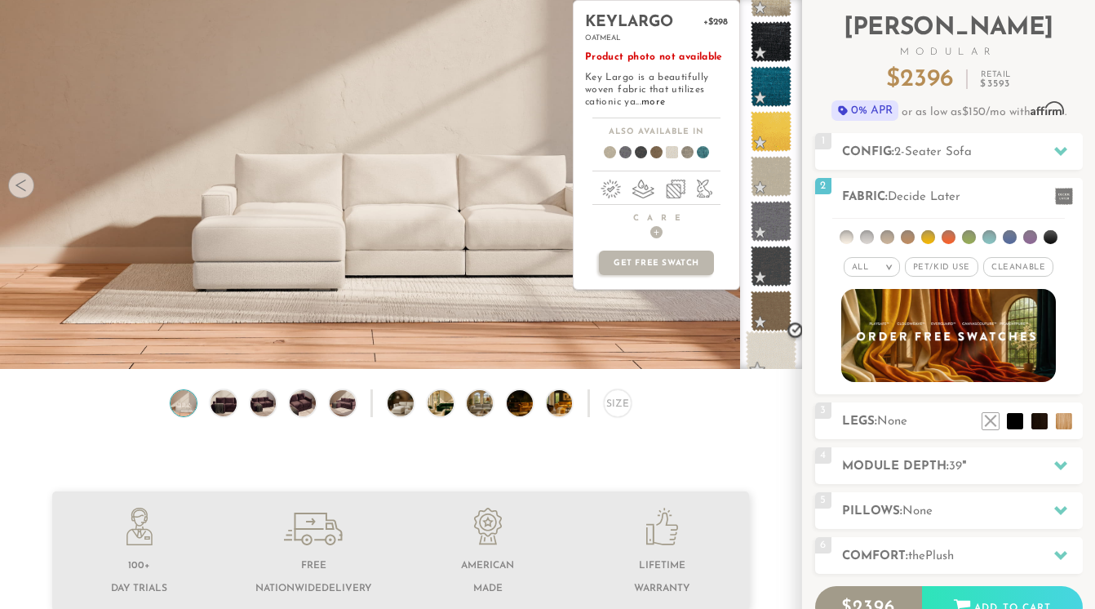
click at [769, 347] on span at bounding box center [771, 356] width 51 height 51
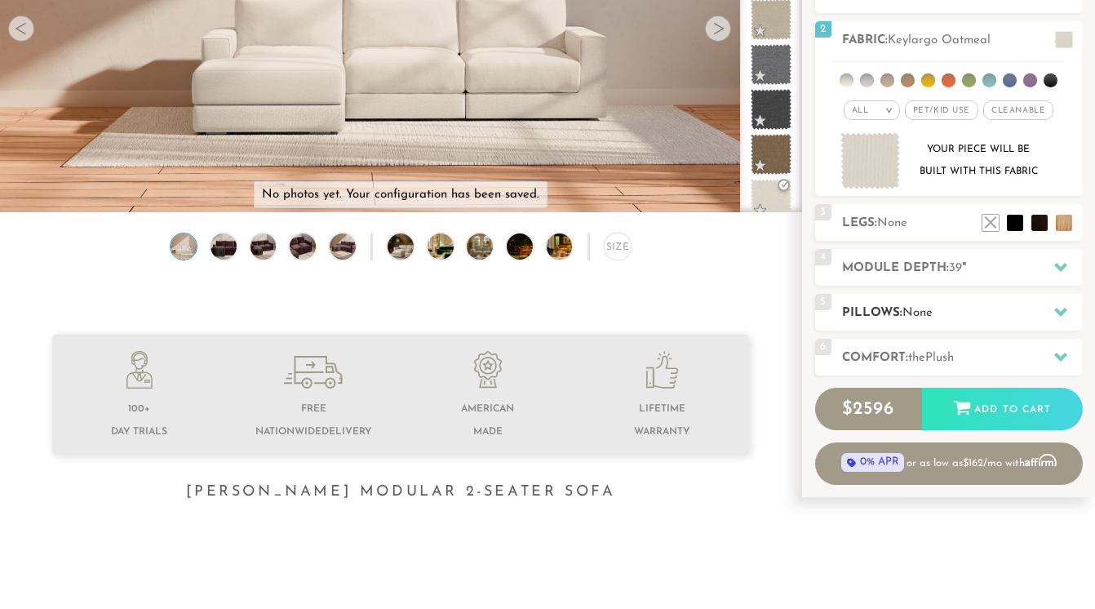
scroll to position [264, 0]
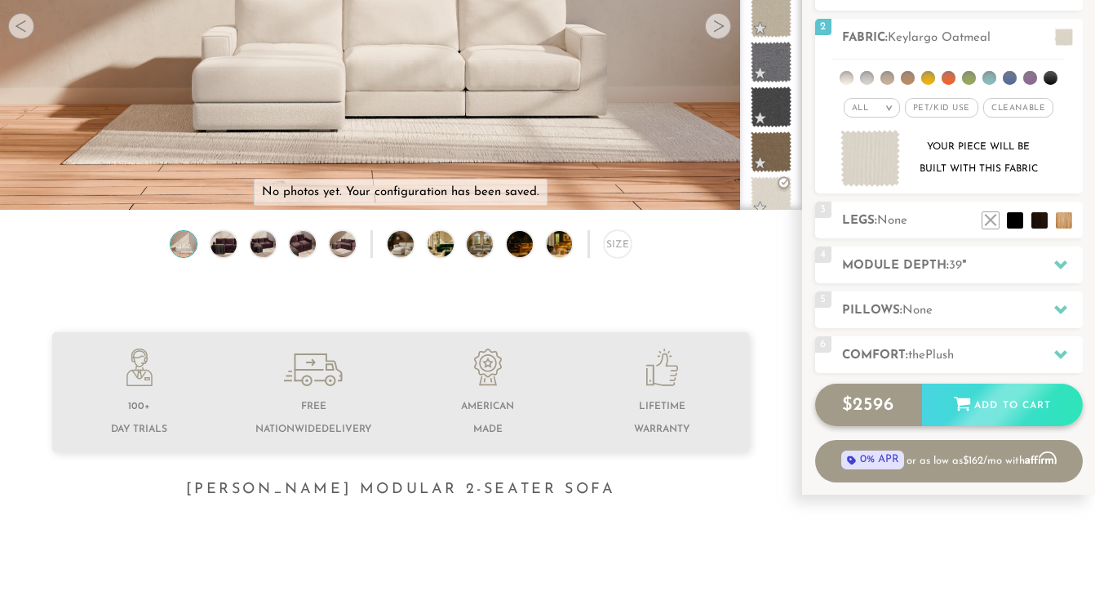
click at [982, 415] on div "Add to Cart" at bounding box center [1002, 406] width 161 height 44
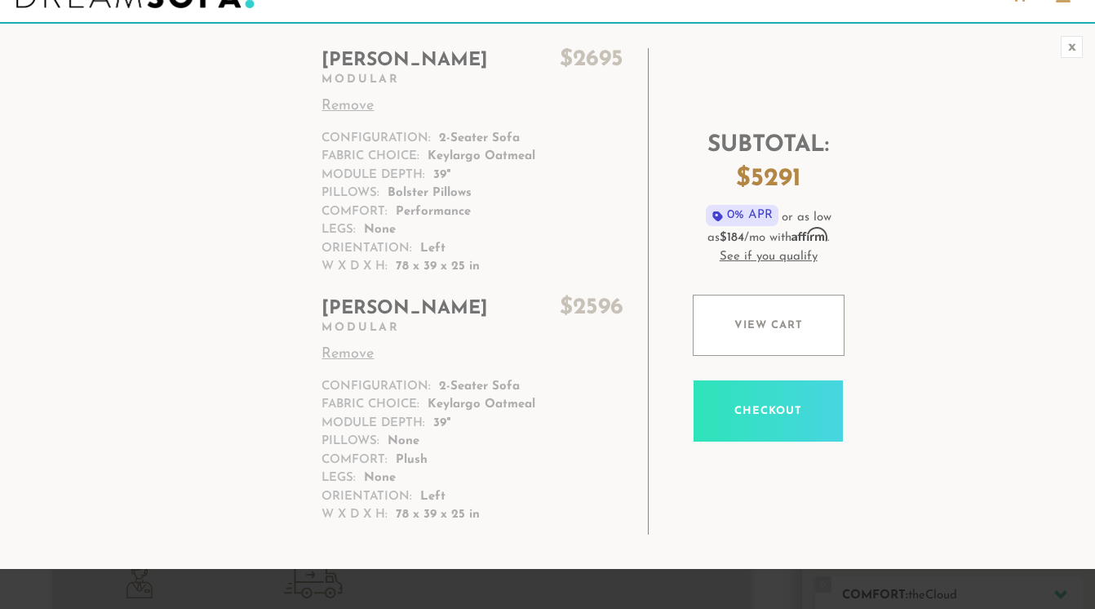
scroll to position [61, 0]
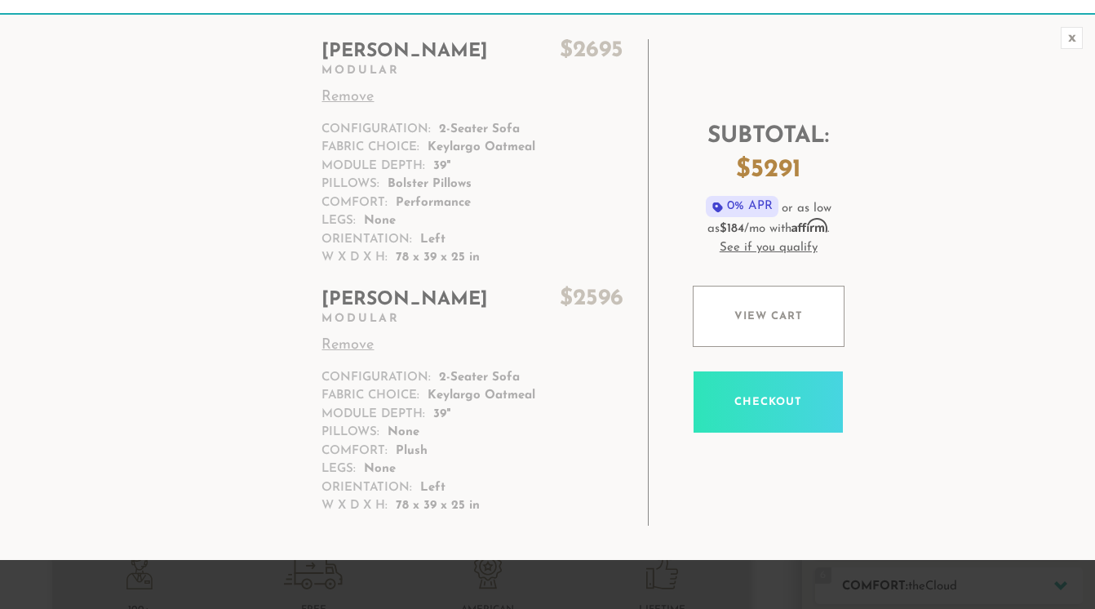
click at [348, 103] on link "Remove" at bounding box center [472, 98] width 301 height 22
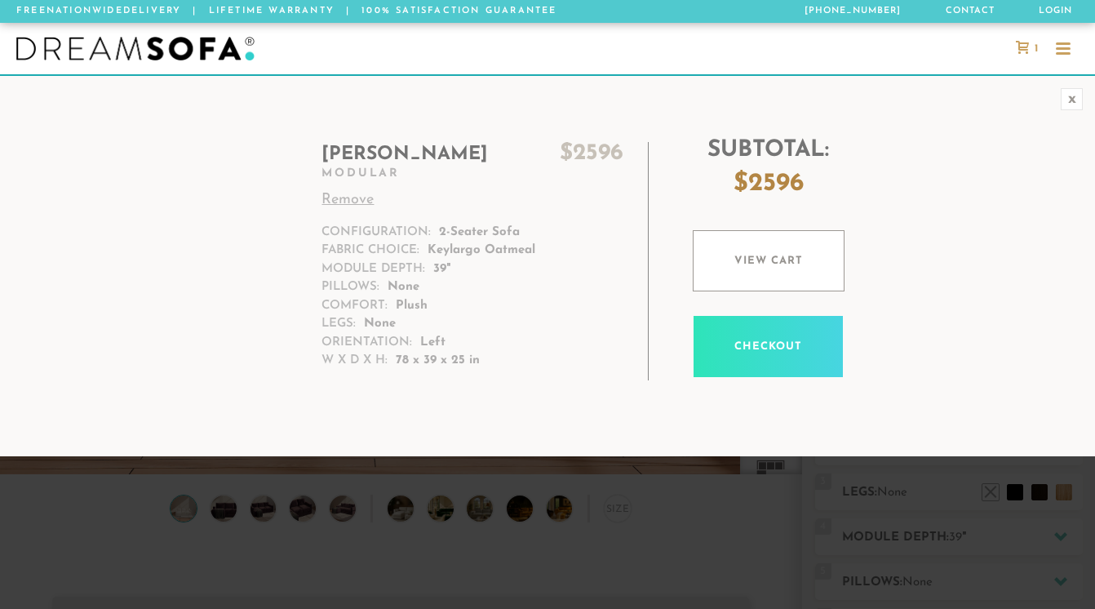
scroll to position [17685, 1095]
